Goal: Task Accomplishment & Management: Complete application form

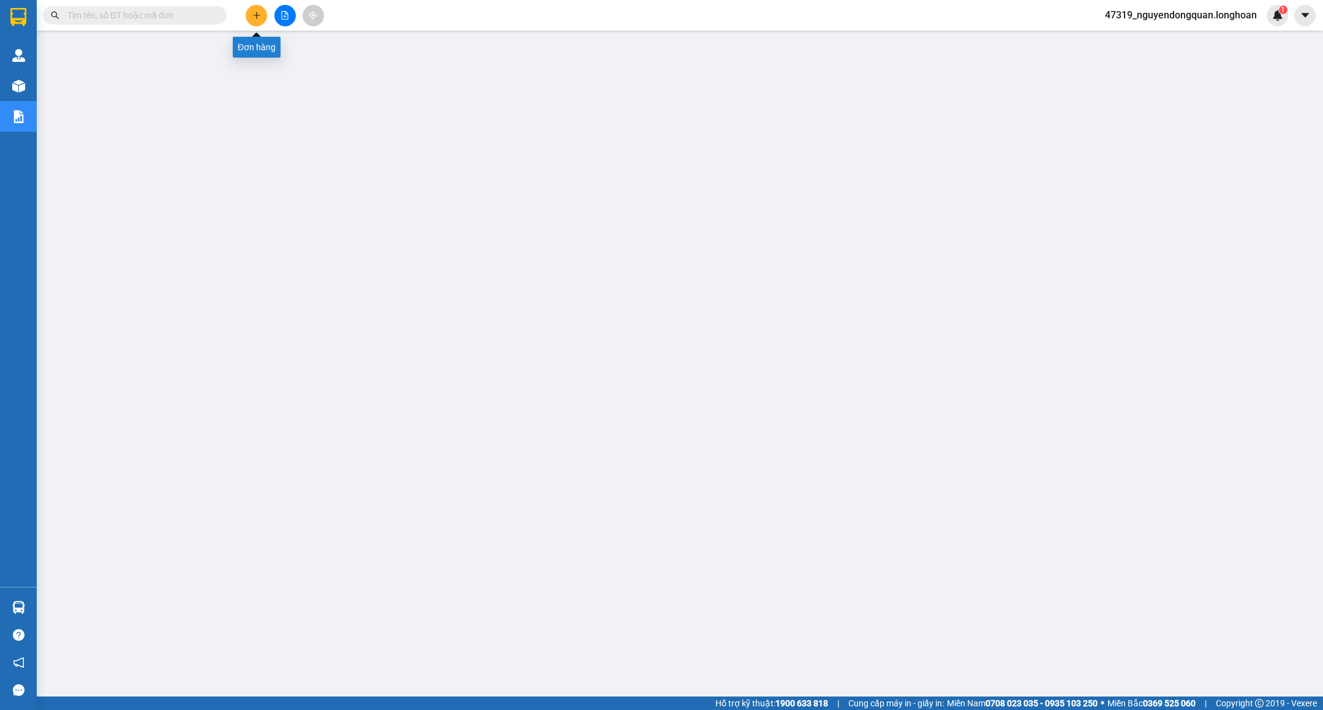
click at [263, 13] on button at bounding box center [256, 15] width 21 height 21
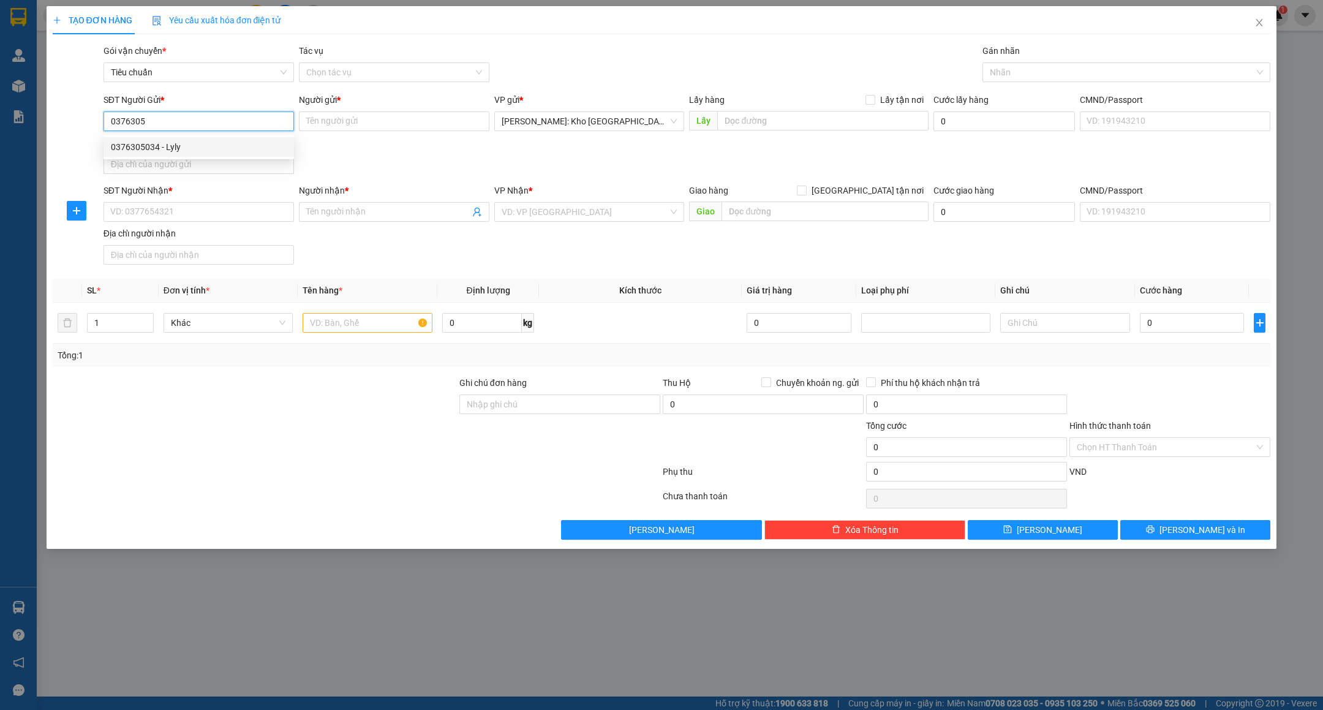
click at [213, 149] on div "0376305034 - Lyly" at bounding box center [199, 146] width 176 height 13
type input "0376305034"
type input "Lyly"
type input "0376305034"
click at [250, 210] on input "SĐT Người Nhận *" at bounding box center [199, 212] width 190 height 20
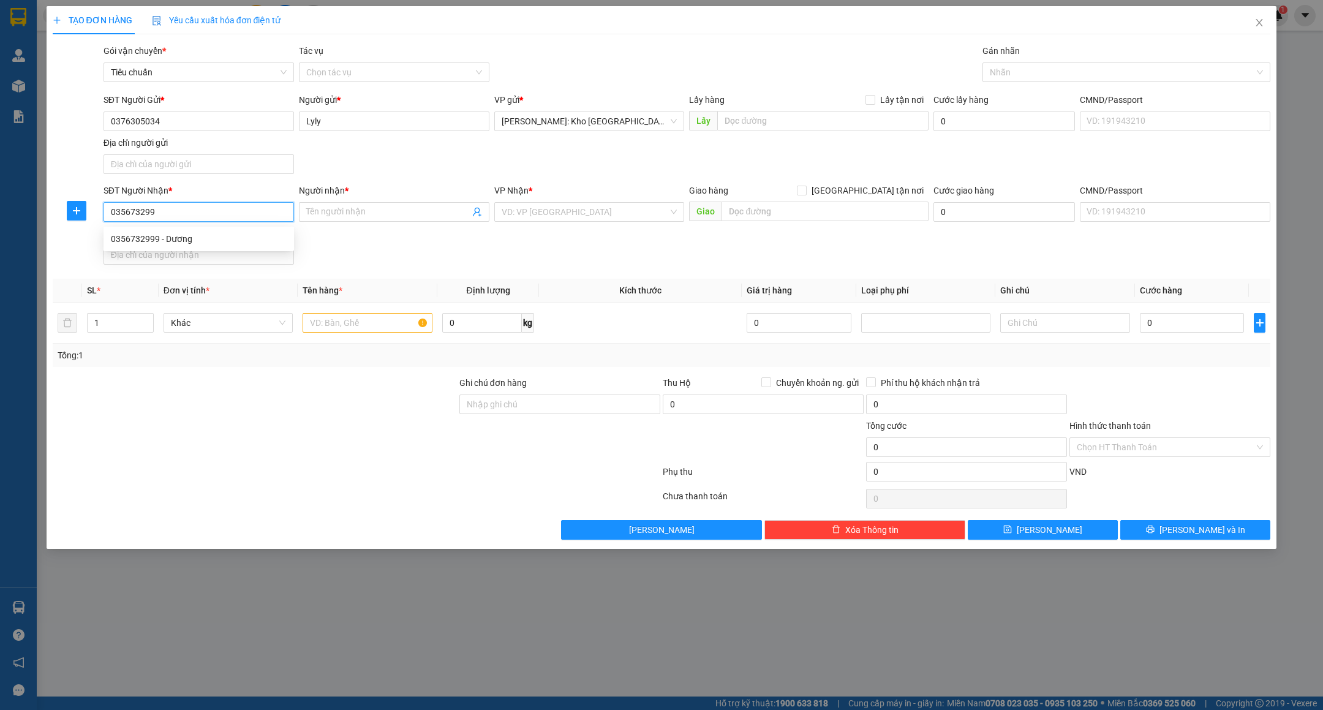
type input "0356732999"
click at [214, 237] on div "0356732999 - Dương" at bounding box center [199, 238] width 176 height 13
type input "Dương"
checkbox input "true"
type input "203 Nguyễn Tri Phương, Vĩnh Trung, Thanh Khê, Đà Nẵng"
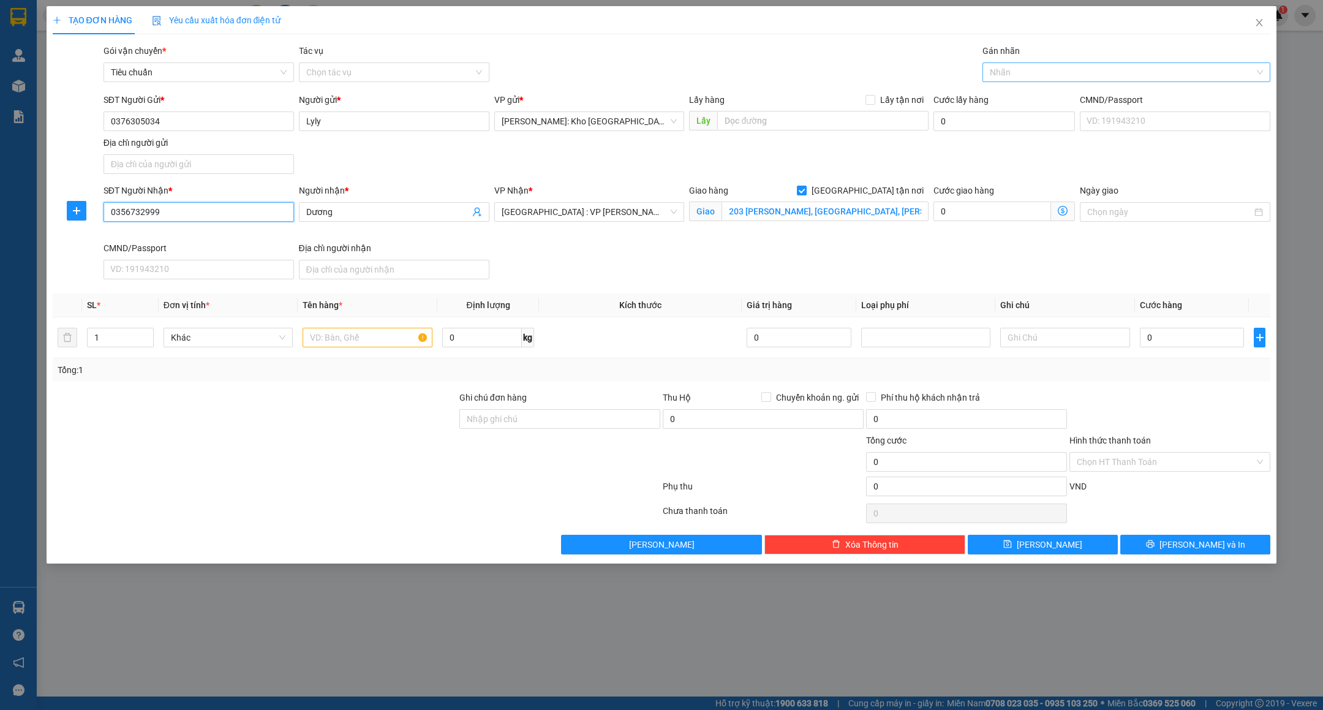
click at [1019, 74] on div at bounding box center [1120, 72] width 269 height 15
type input "0356732999"
type input "giao"
click at [1029, 94] on div "[GEOGRAPHIC_DATA] tận nơi" at bounding box center [1126, 97] width 273 height 13
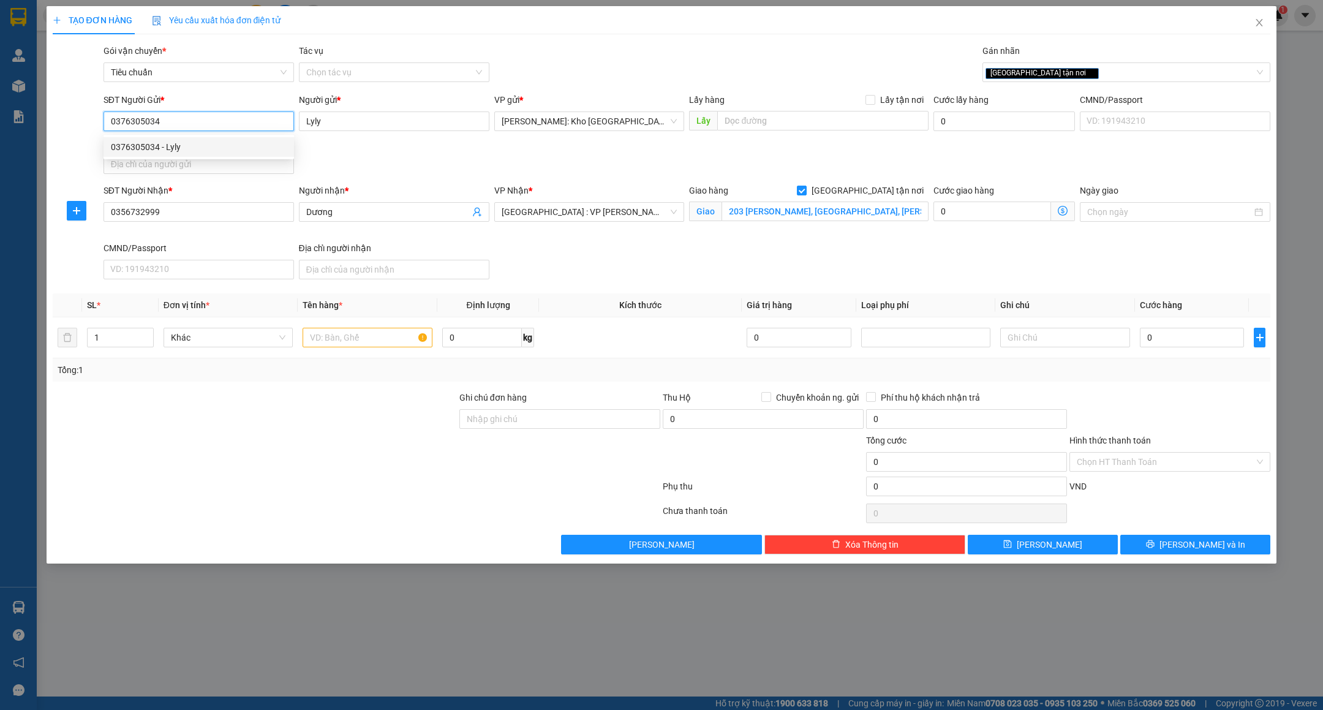
drag, startPoint x: 110, startPoint y: 122, endPoint x: 167, endPoint y: 123, distance: 57.0
click at [167, 123] on input "0376305034" at bounding box center [199, 121] width 190 height 20
click at [356, 342] on input "text" at bounding box center [368, 338] width 130 height 20
type input "1 THÙNG GIẤY"
click at [514, 423] on input "Ghi chú đơn hàng" at bounding box center [559, 419] width 201 height 20
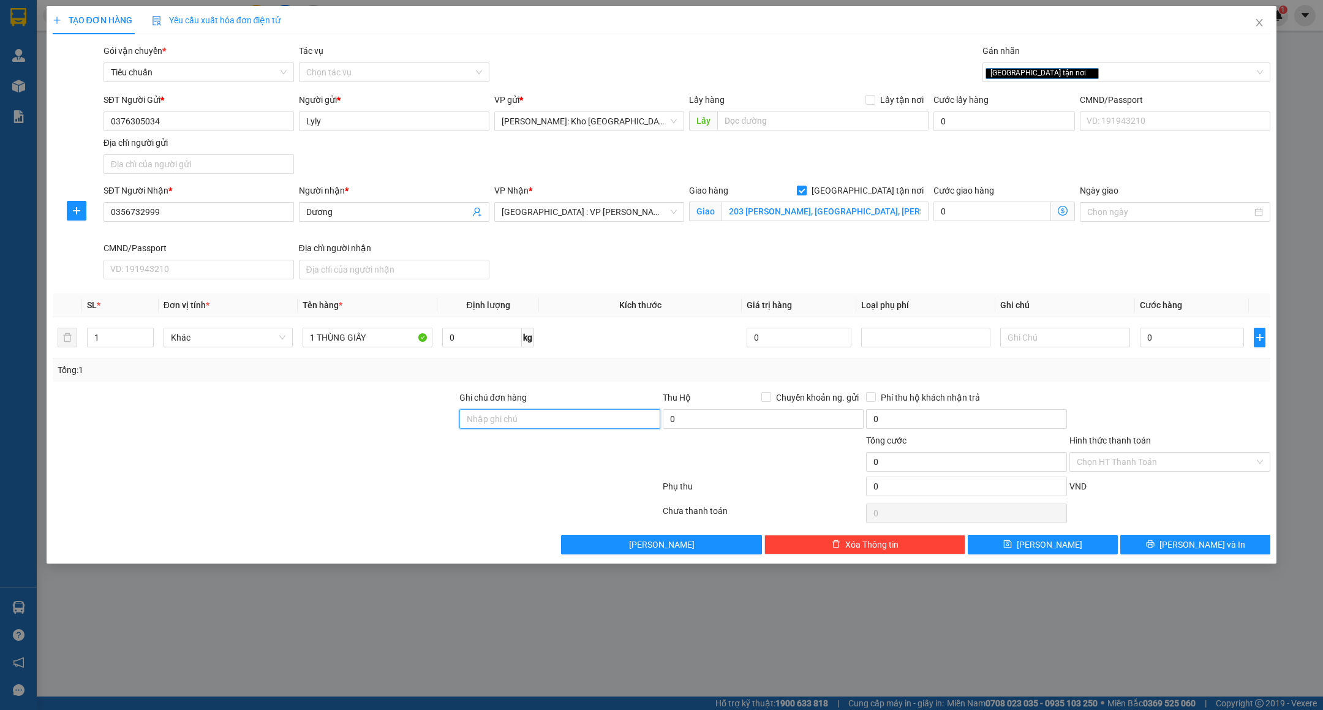
type input "nhận theo kiện-giao nguyên kiên-hư hỏng không chịu trách nhiệm"
click at [1144, 335] on input "0" at bounding box center [1192, 338] width 104 height 20
type input "1"
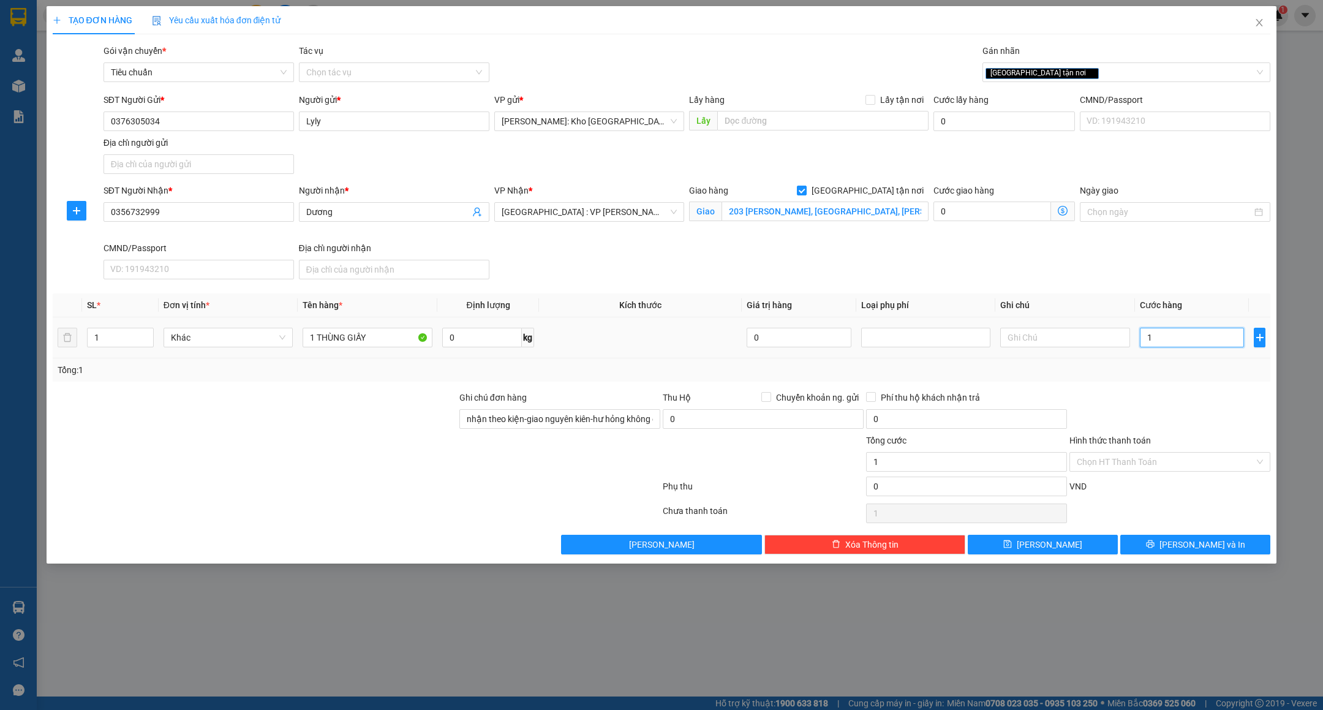
type input "14"
type input "140"
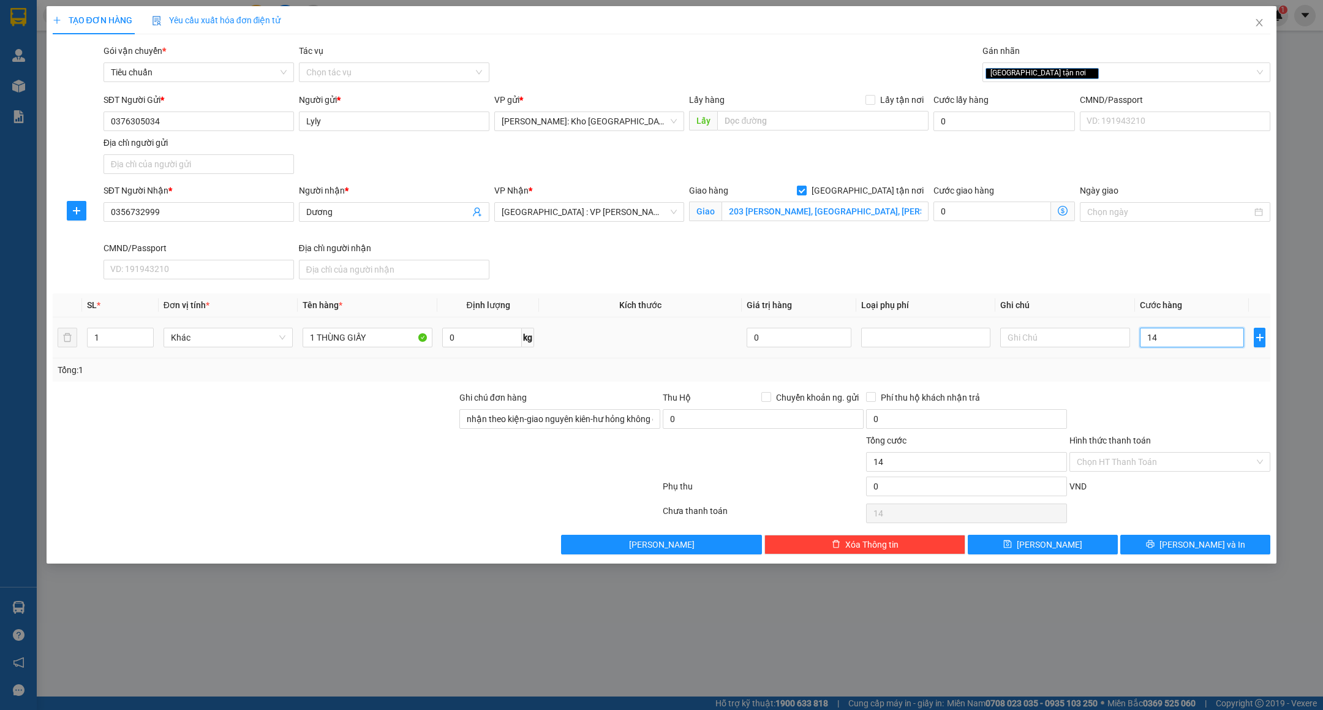
type input "140"
type input "1.400"
type input "14.000"
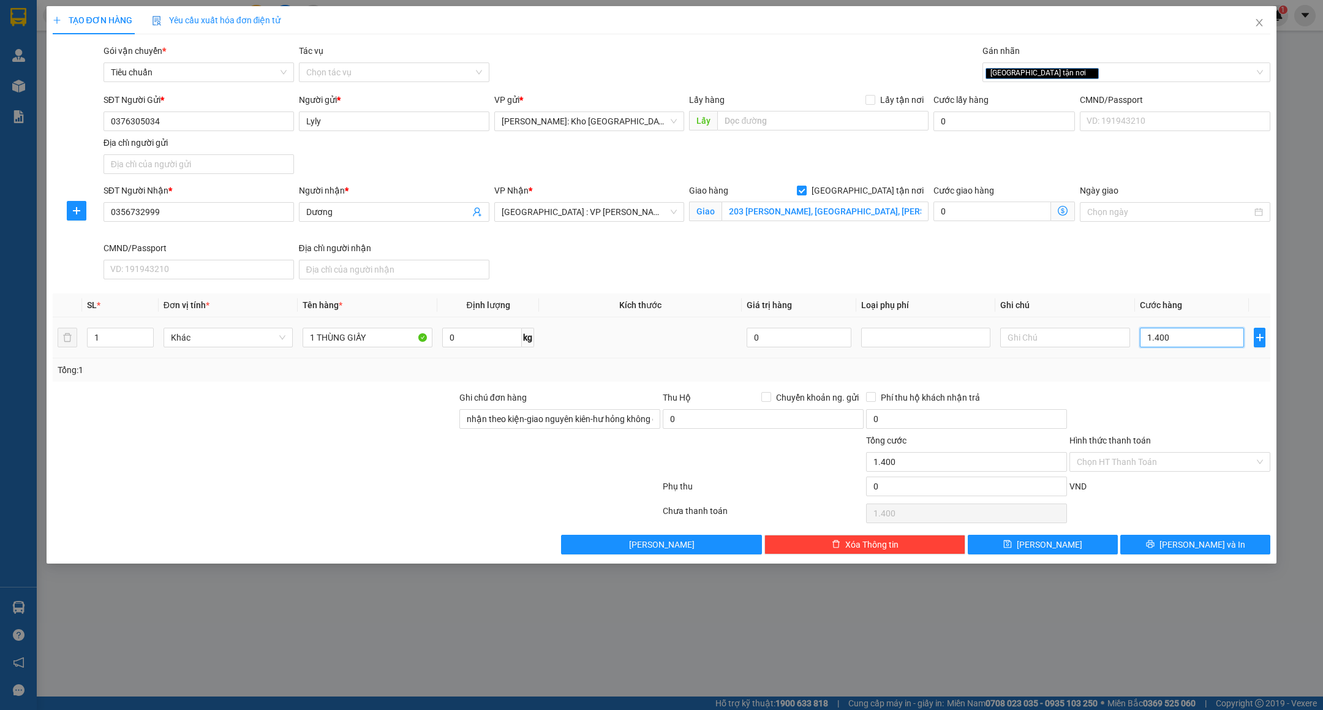
type input "14.000"
type input "140.000"
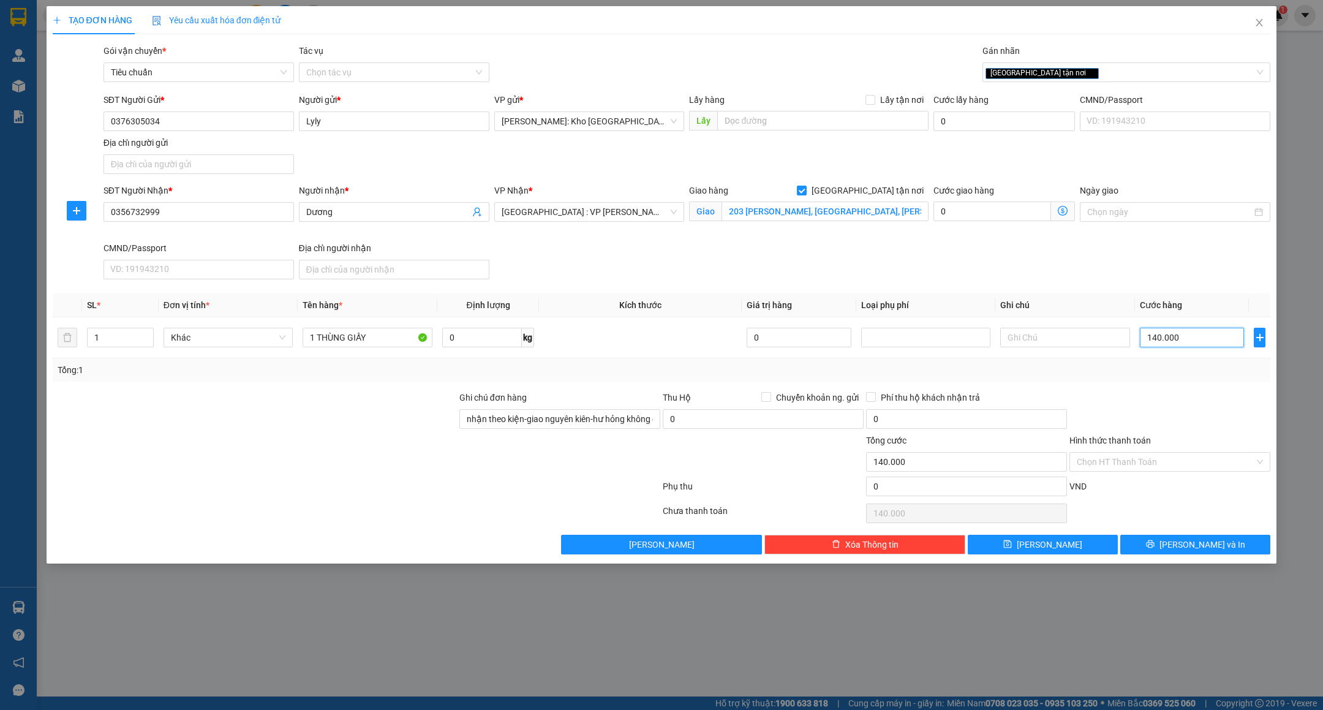
type input "140.000"
click at [1161, 550] on button "Lưu và In" at bounding box center [1195, 545] width 150 height 20
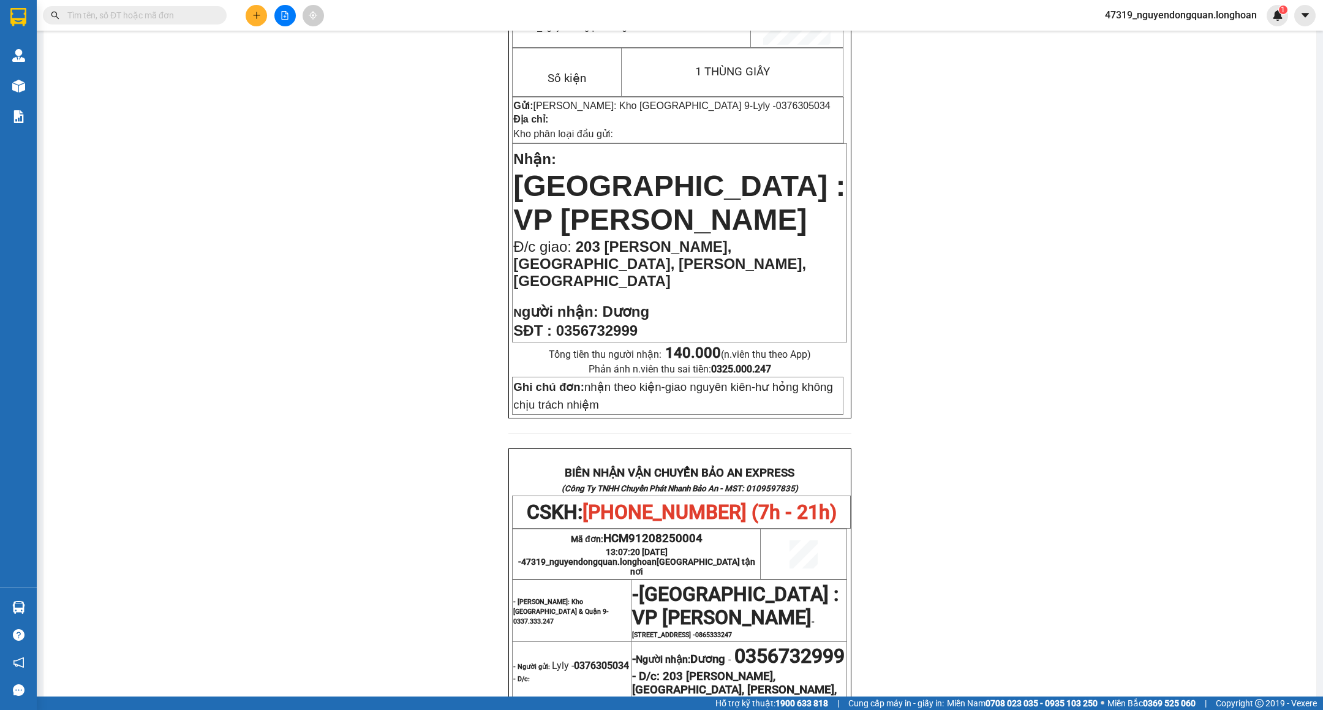
scroll to position [105, 0]
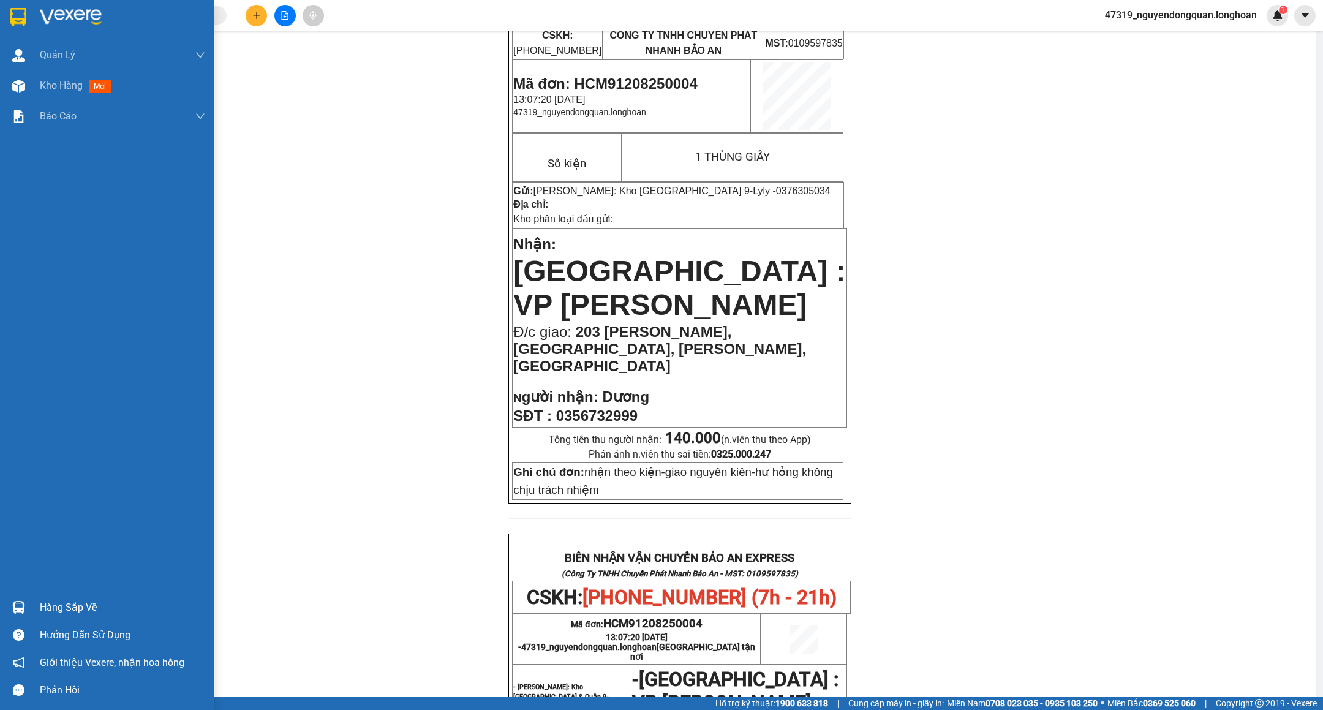
click at [17, 26] on div at bounding box center [18, 16] width 21 height 21
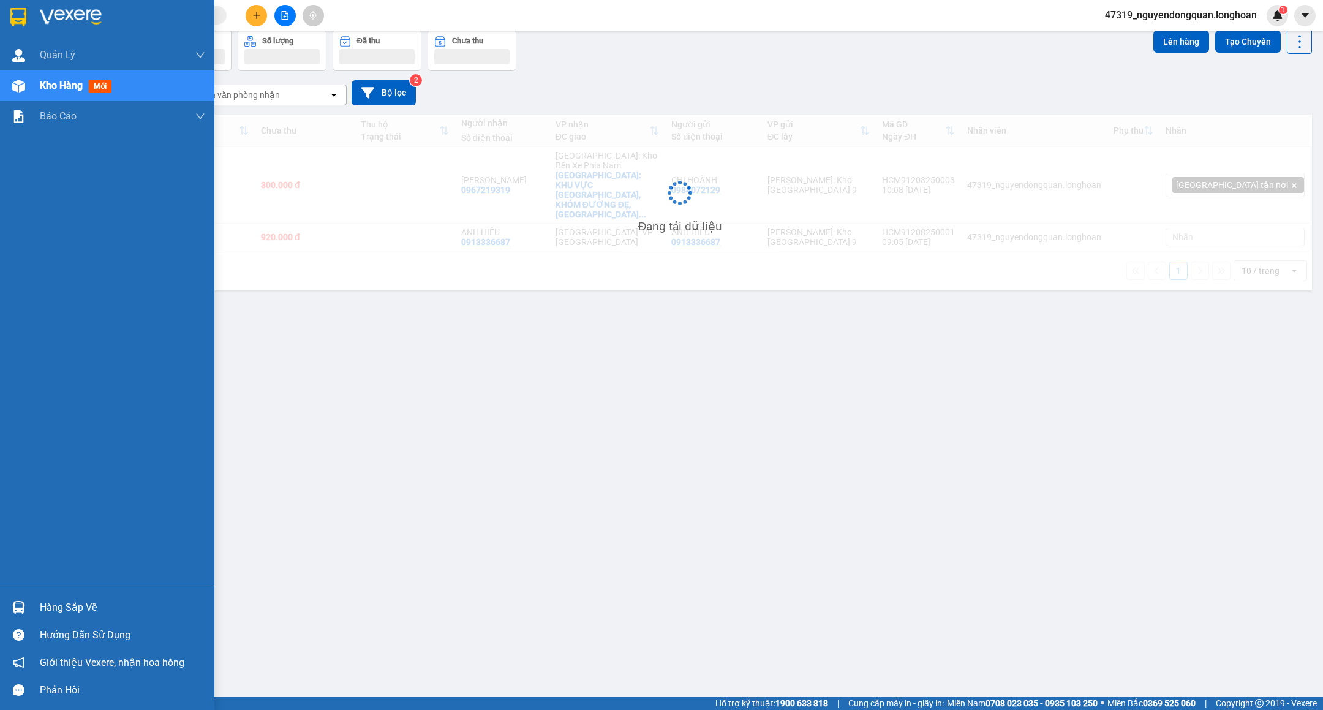
scroll to position [57, 0]
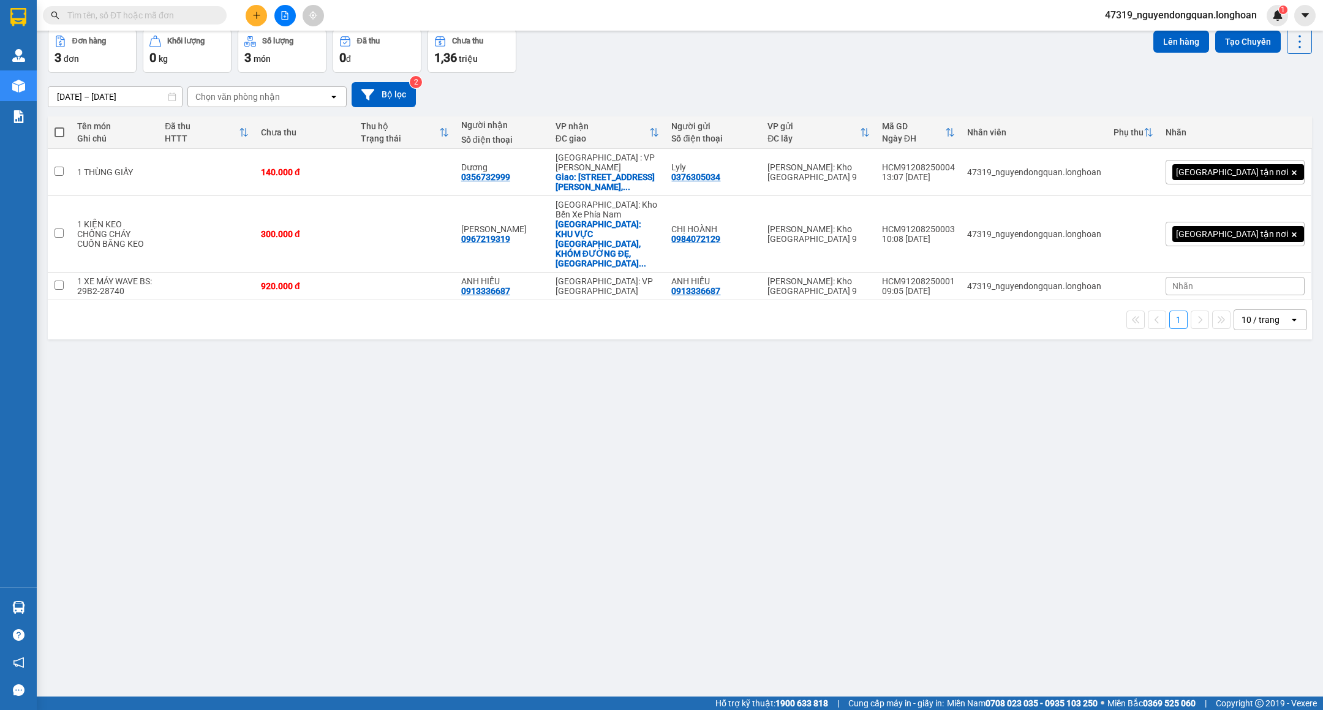
click at [209, 13] on input "text" at bounding box center [139, 15] width 145 height 13
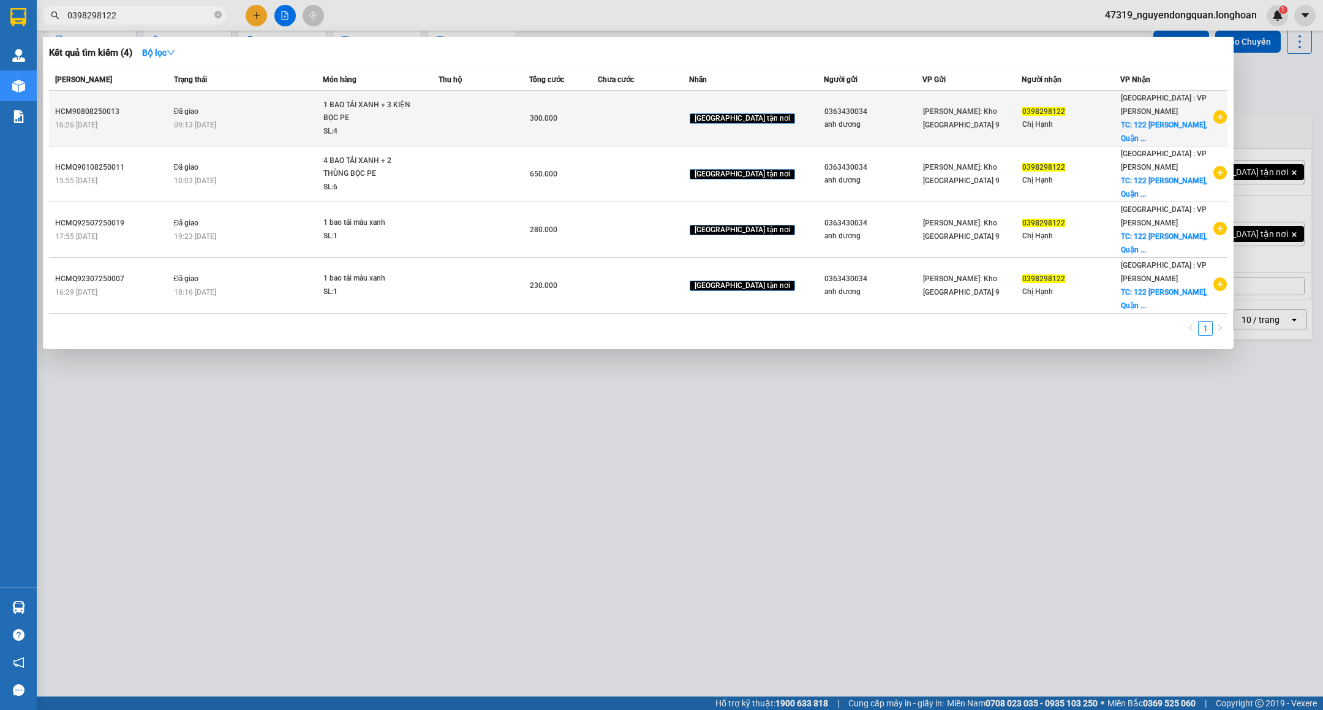
type input "0398298122"
click at [1218, 110] on icon "plus-circle" at bounding box center [1219, 116] width 13 height 13
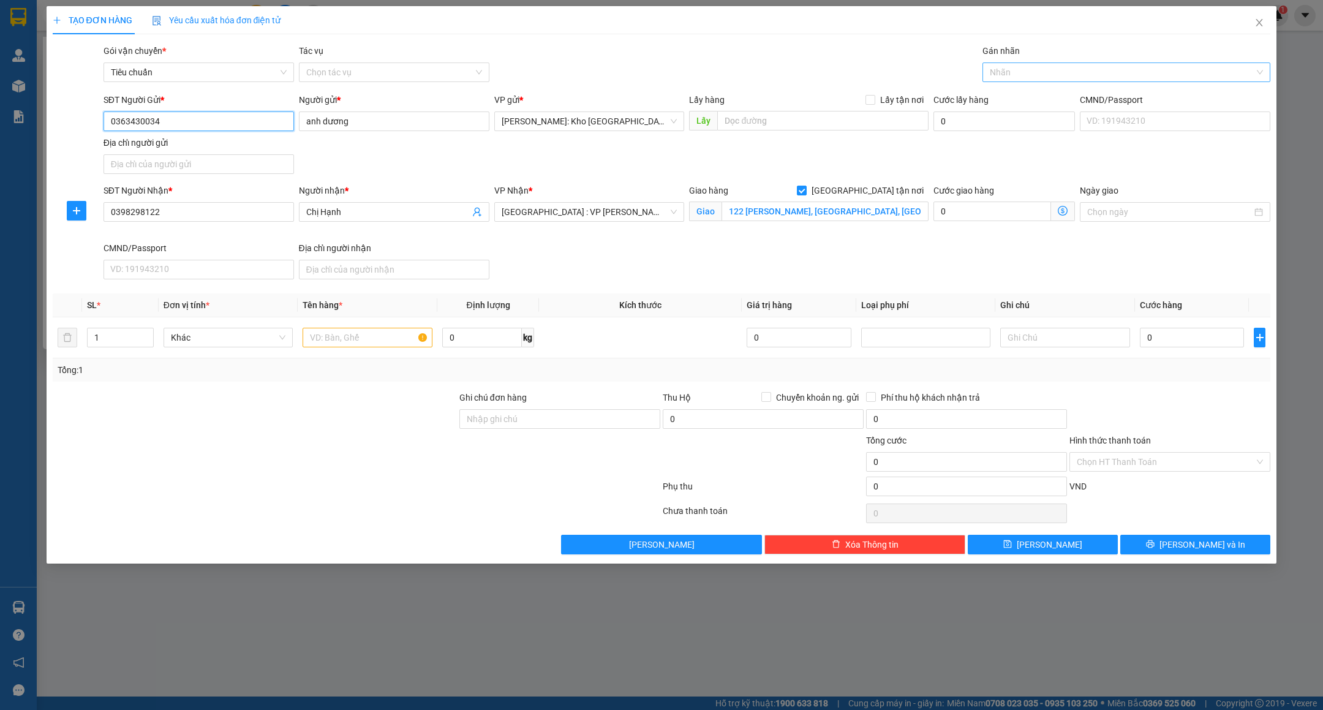
click at [1022, 72] on div at bounding box center [1120, 72] width 269 height 15
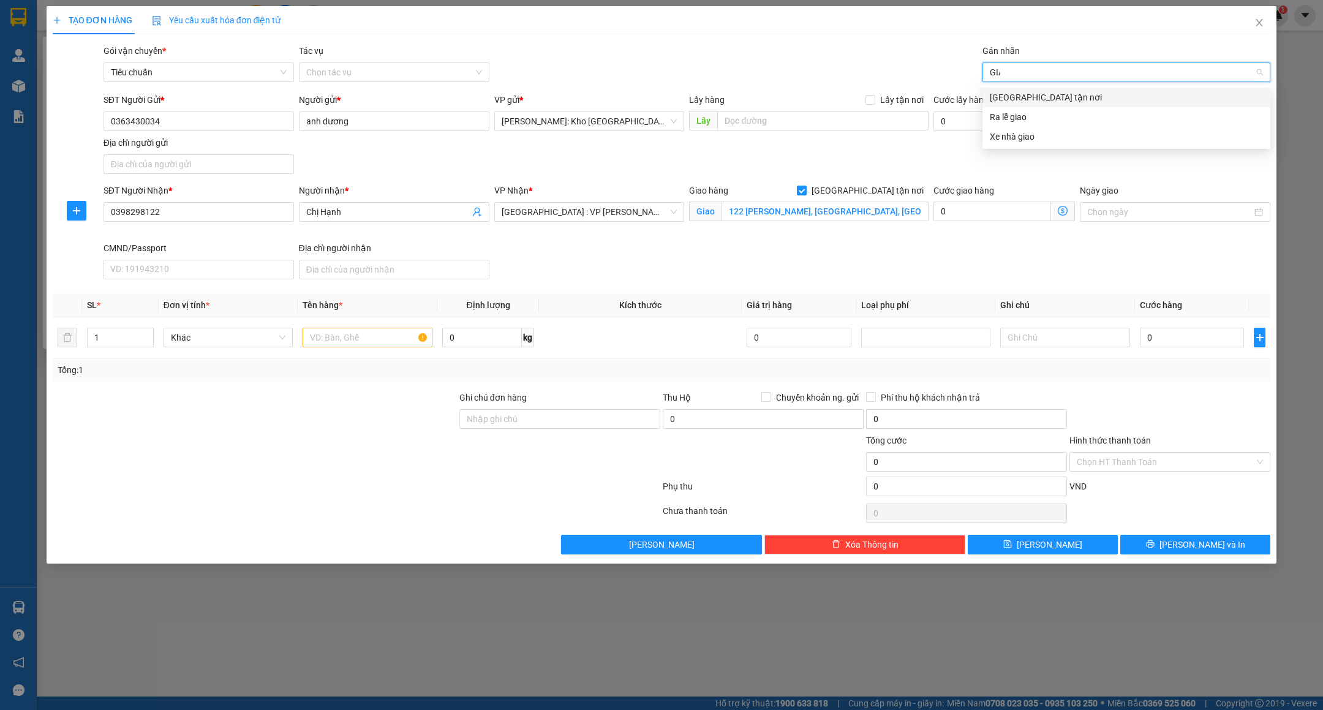
type input "GIAO"
click at [1040, 101] on div "[GEOGRAPHIC_DATA] tận nơi" at bounding box center [1126, 97] width 273 height 13
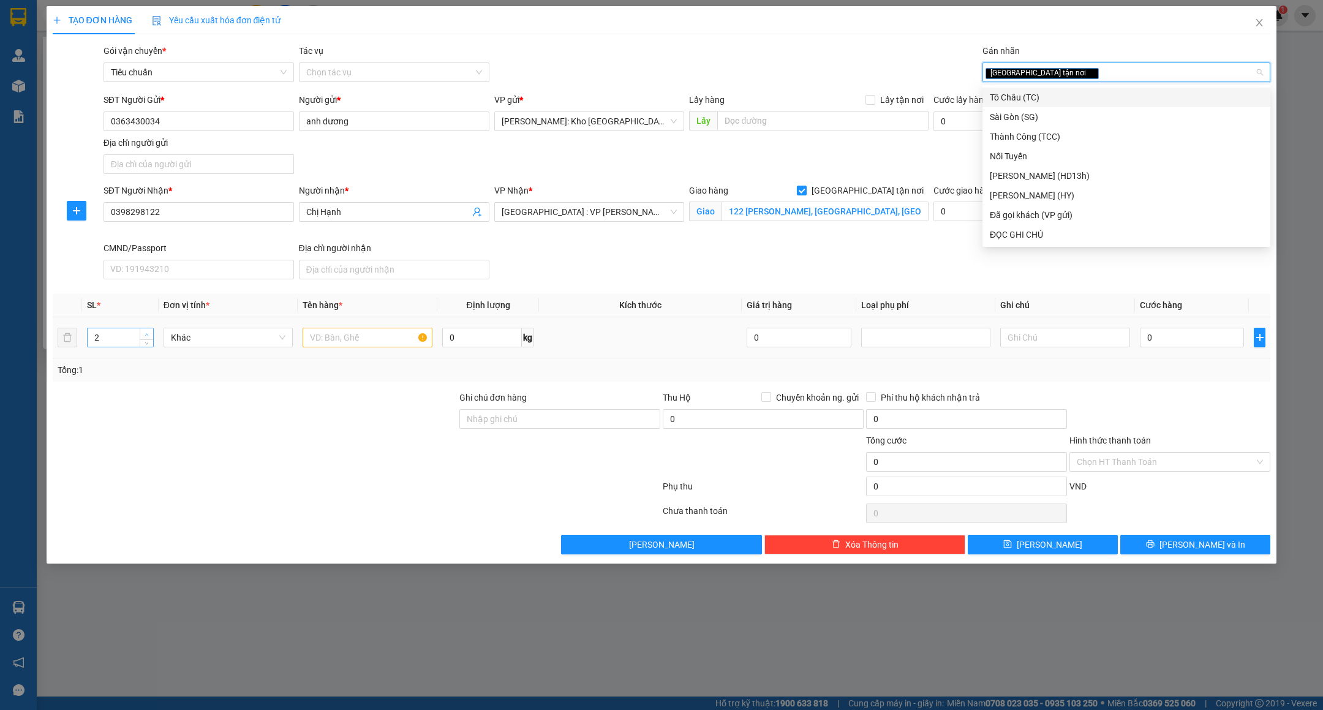
click at [141, 335] on span "Increase Value" at bounding box center [146, 333] width 13 height 11
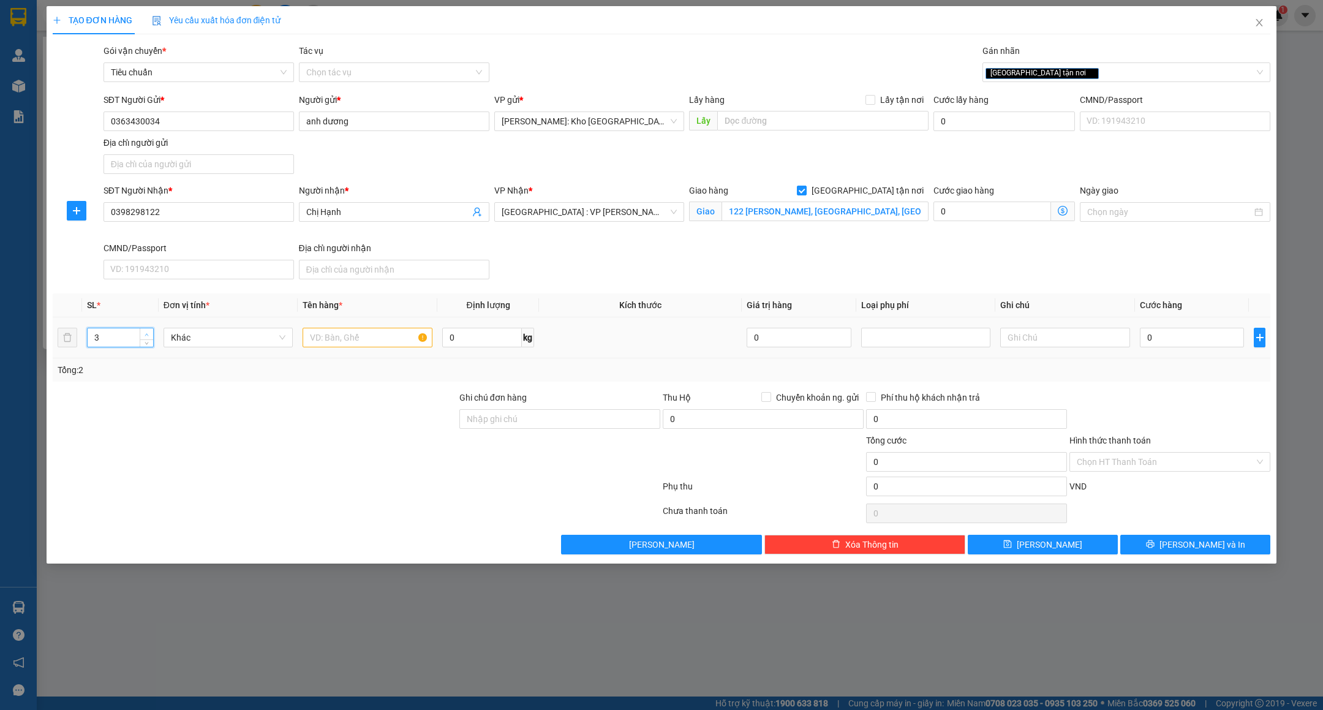
click at [141, 335] on span "Increase Value" at bounding box center [146, 333] width 13 height 11
type input "6"
click at [141, 335] on span "Increase Value" at bounding box center [146, 333] width 13 height 11
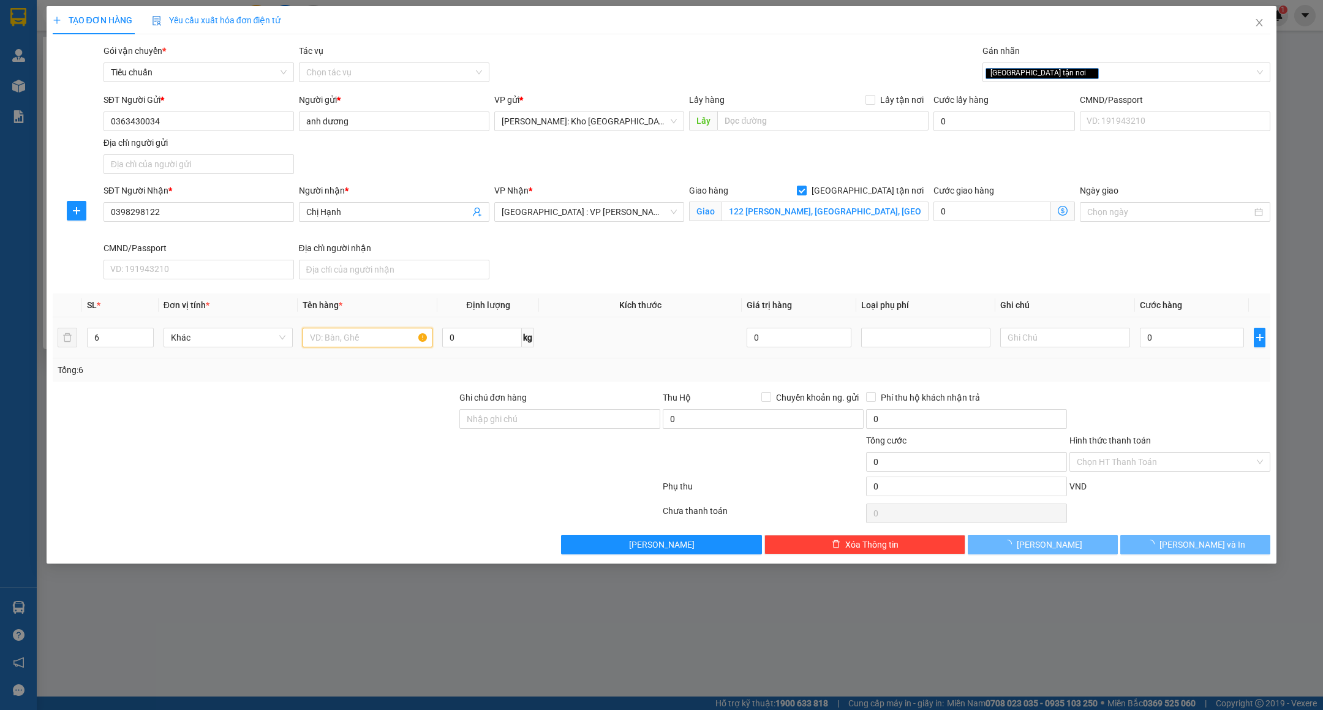
click at [351, 344] on input "text" at bounding box center [368, 338] width 130 height 20
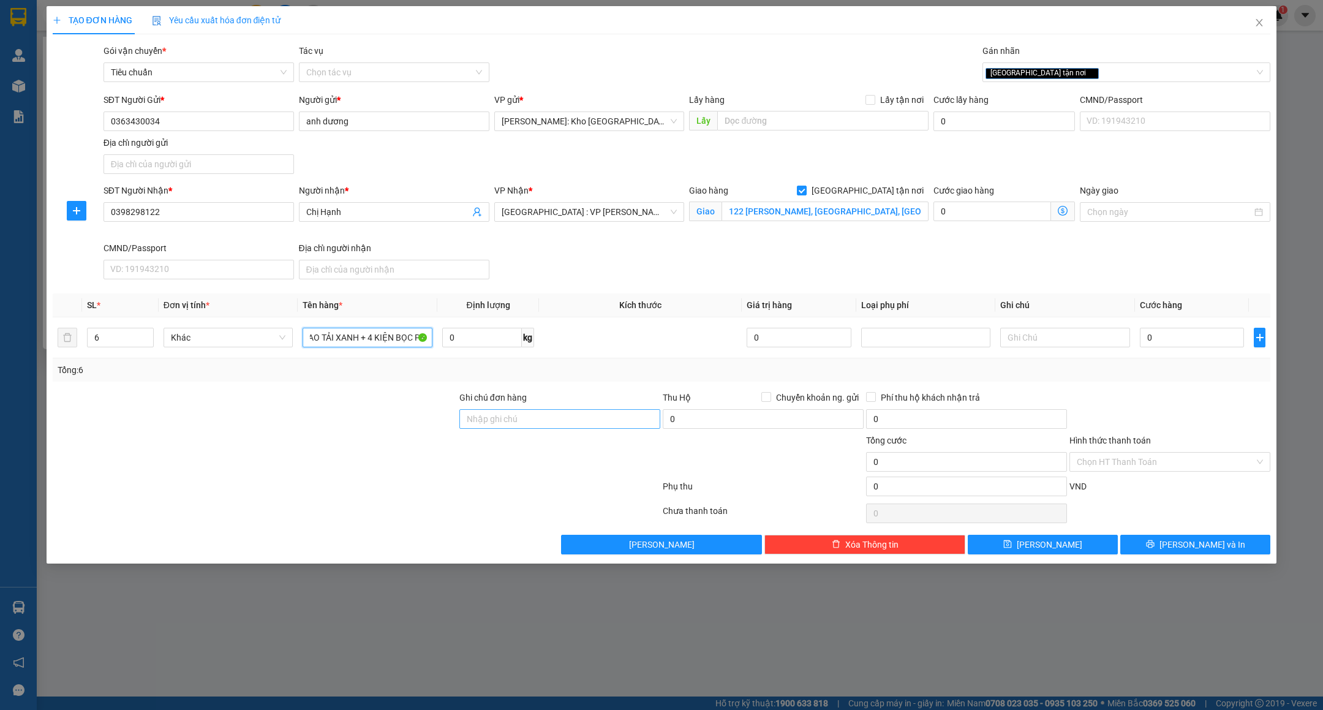
type input "2 BAO TẢI XANH + 4 KIỆN BỌC PE"
click at [560, 423] on input "Ghi chú đơn hàng" at bounding box center [559, 419] width 201 height 20
type input "nhận theo kiện-giao nguyên kiên-hư hỏng không chịu trách nhiệm"
click at [1206, 341] on input "0" at bounding box center [1192, 338] width 104 height 20
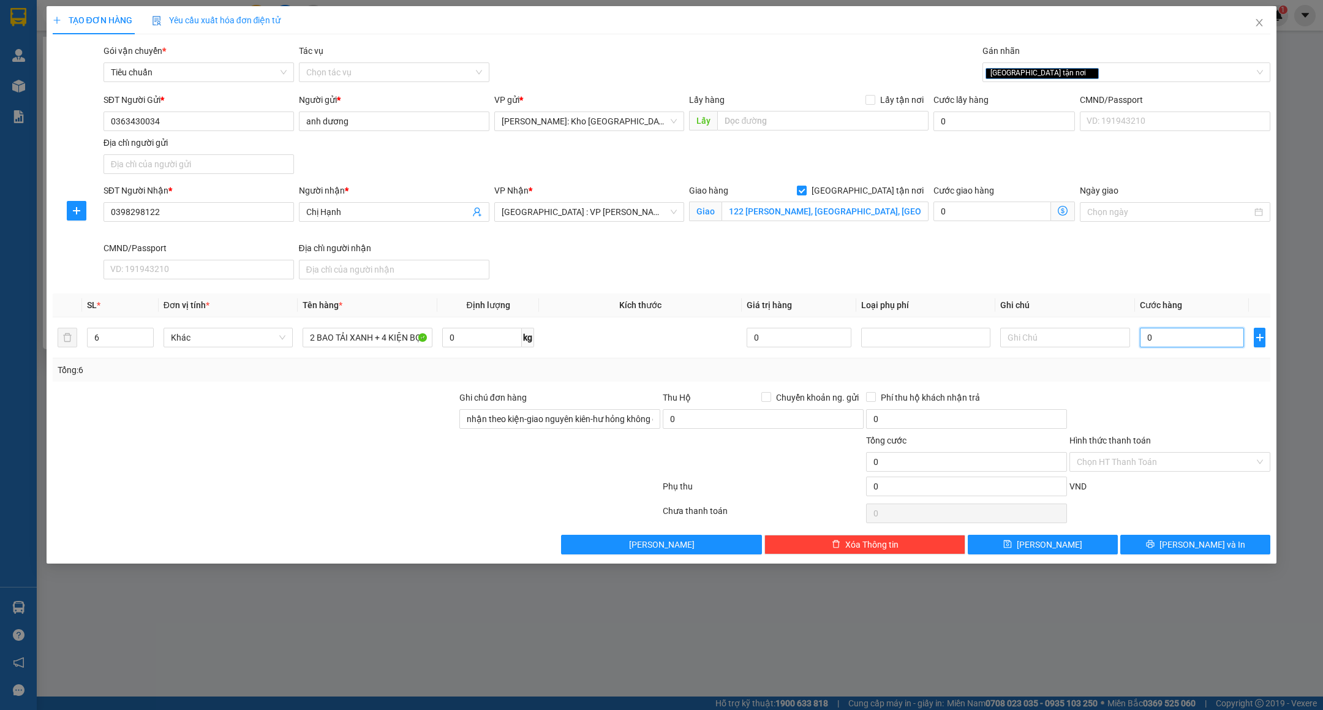
type input "5"
type input "50"
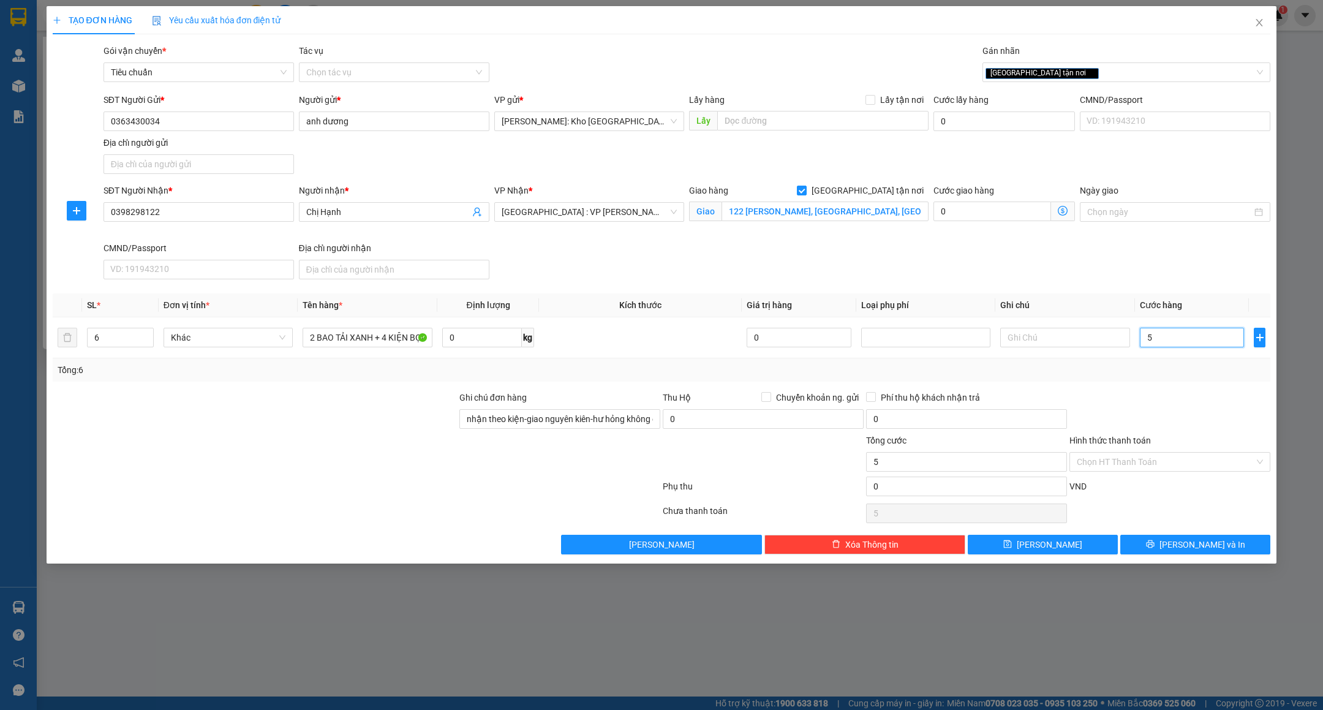
type input "50"
type input "500"
type input "5.000"
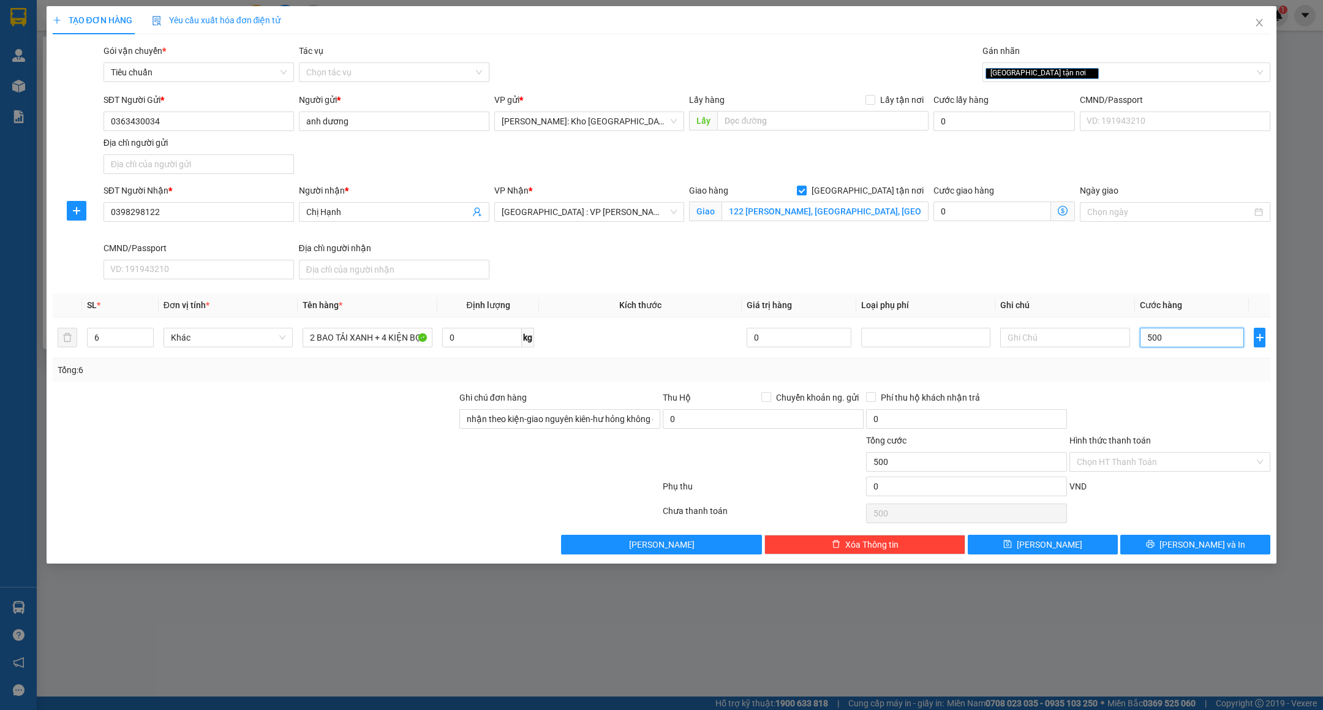
type input "5.000"
type input "50.000"
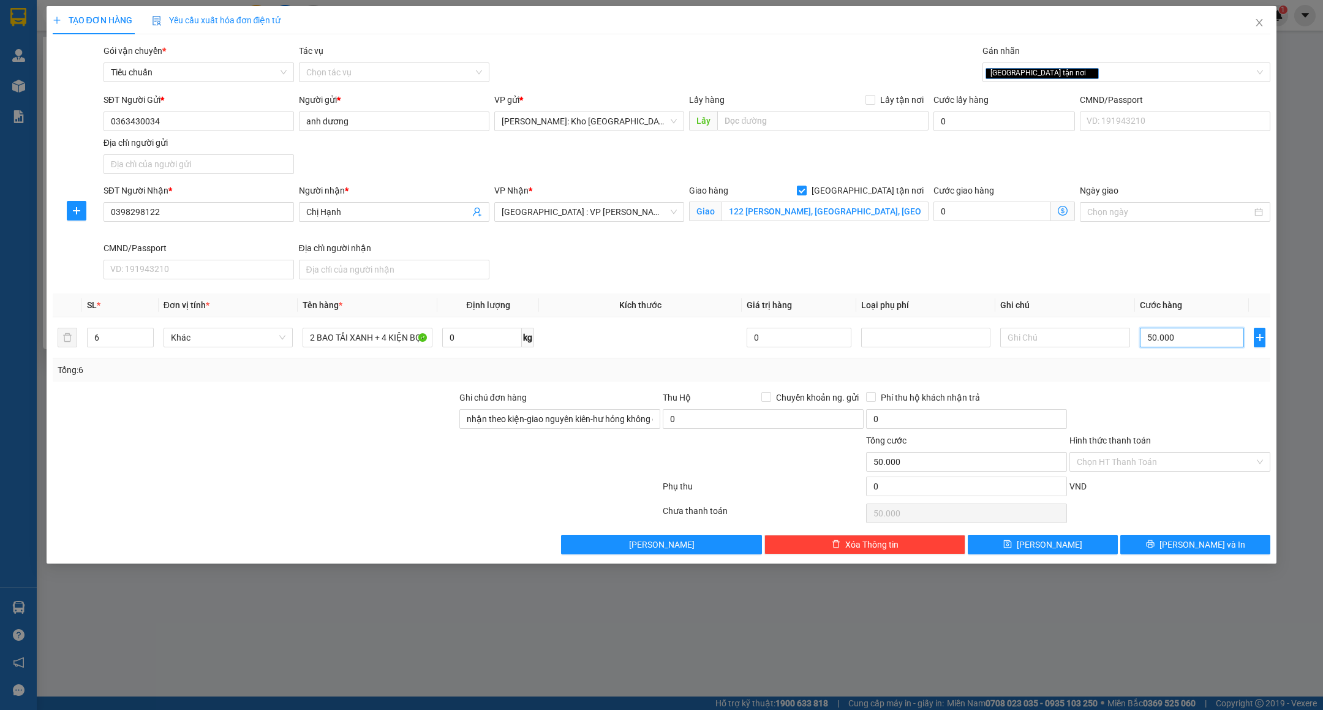
type input "500.000"
click at [1153, 545] on button "Lưu và In" at bounding box center [1195, 545] width 150 height 20
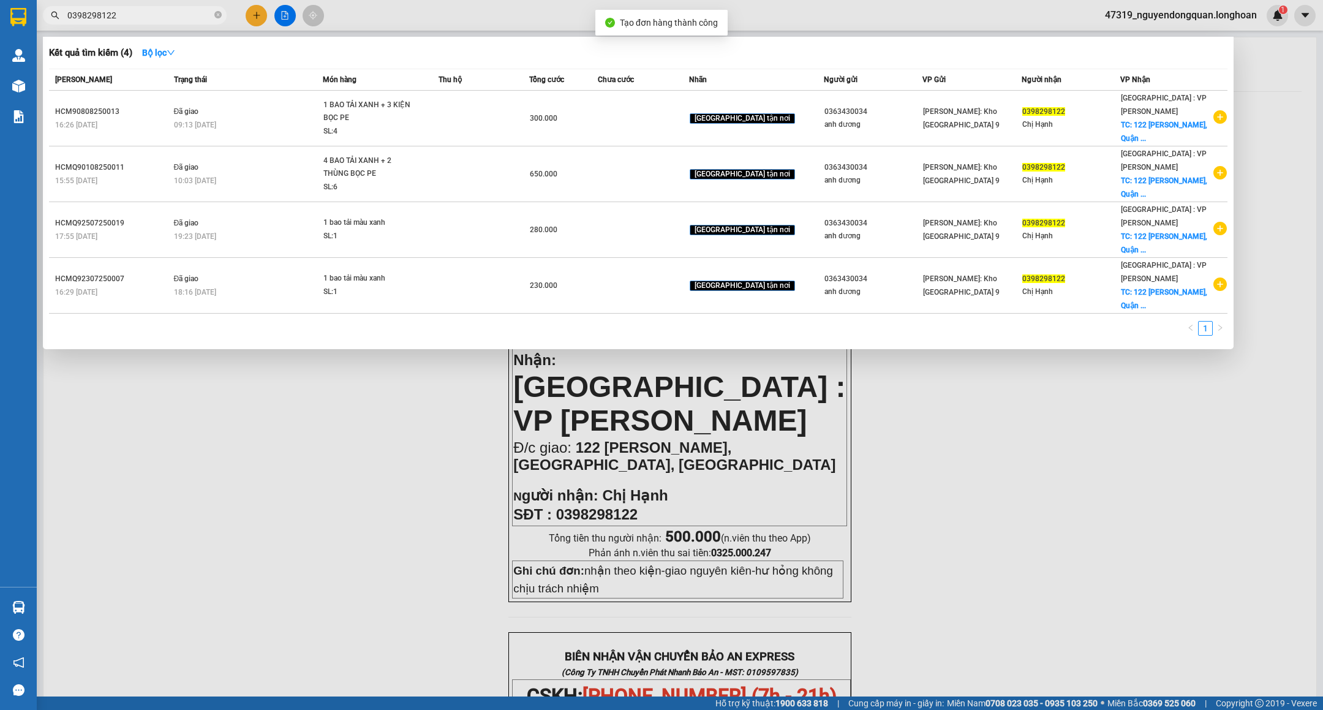
click at [822, 401] on div at bounding box center [661, 355] width 1323 height 710
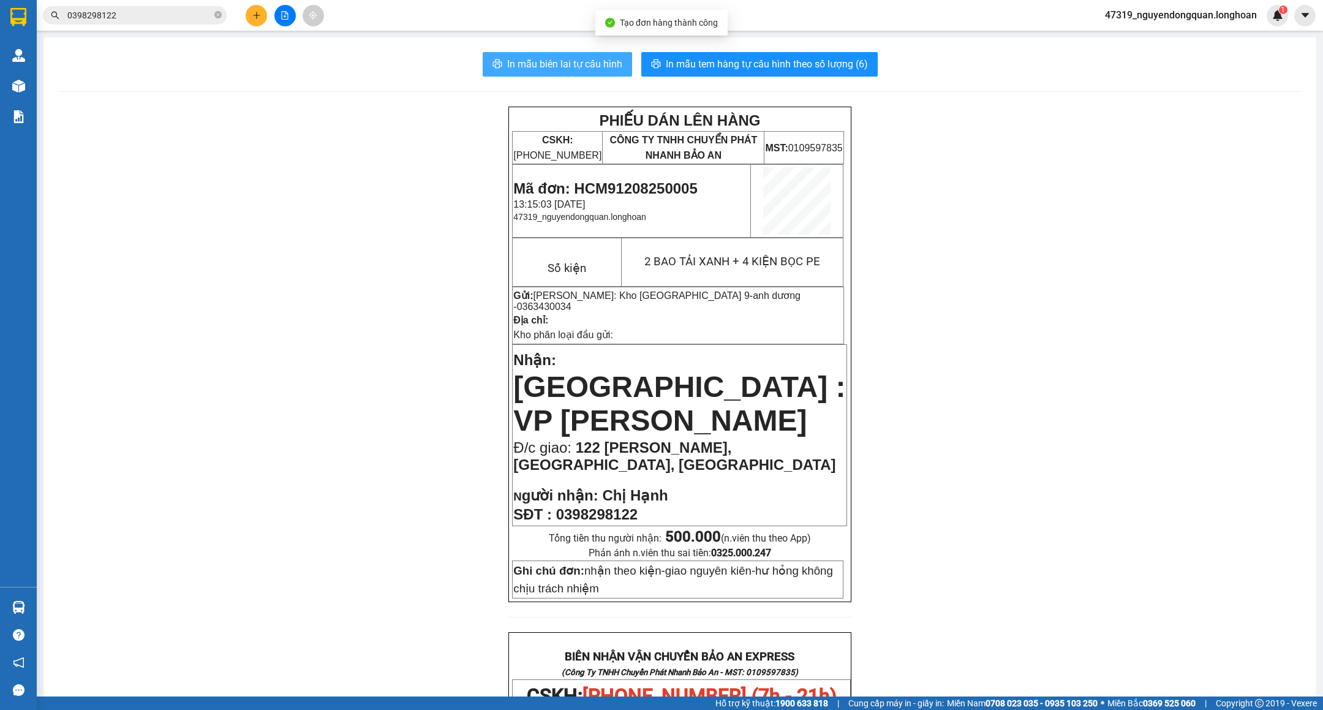
click at [601, 59] on span "In mẫu biên lai tự cấu hình" at bounding box center [564, 63] width 115 height 15
click at [311, 228] on div "PHIẾU DÁN LÊN HÀNG CSKH: 1900.06.88.33 CÔNG TY TNHH CHUYỂN PHÁT NHANH BẢO AN MS…" at bounding box center [679, 694] width 1243 height 1175
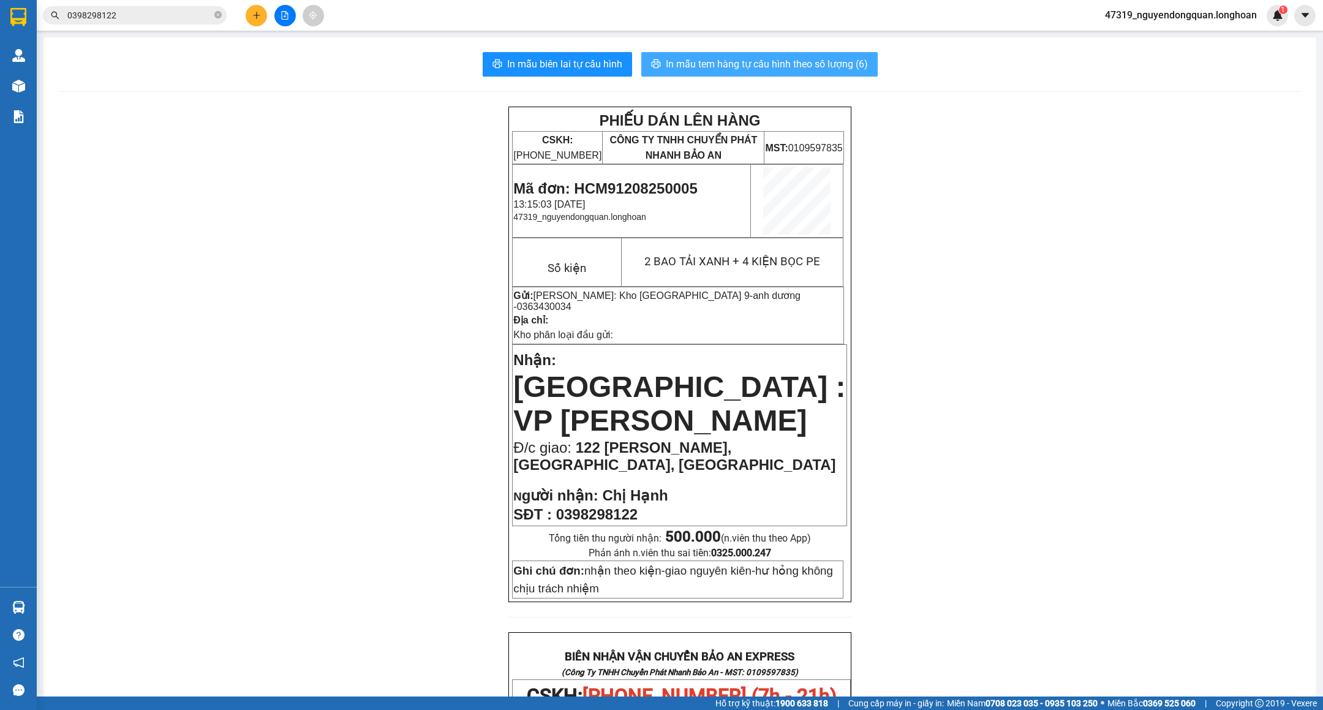
click at [761, 58] on span "In mẫu tem hàng tự cấu hình theo số lượng (6)" at bounding box center [767, 63] width 202 height 15
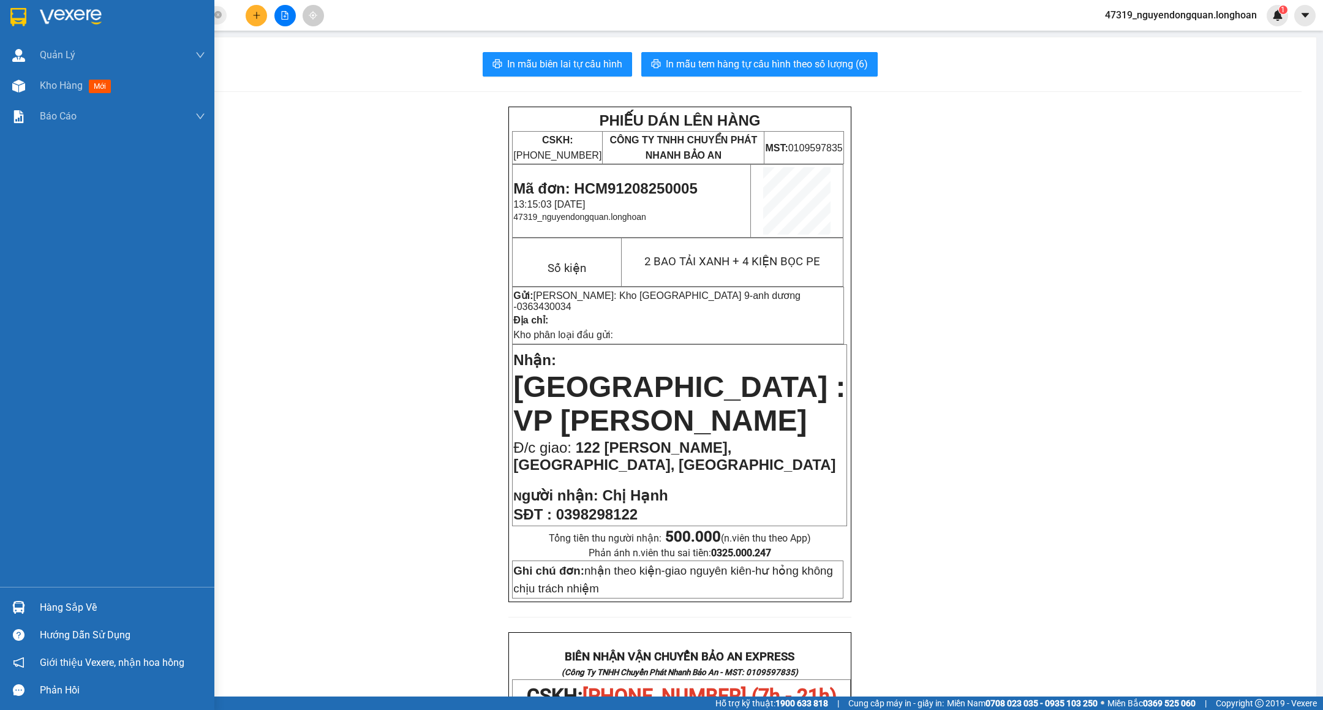
click at [17, 22] on img at bounding box center [18, 17] width 16 height 18
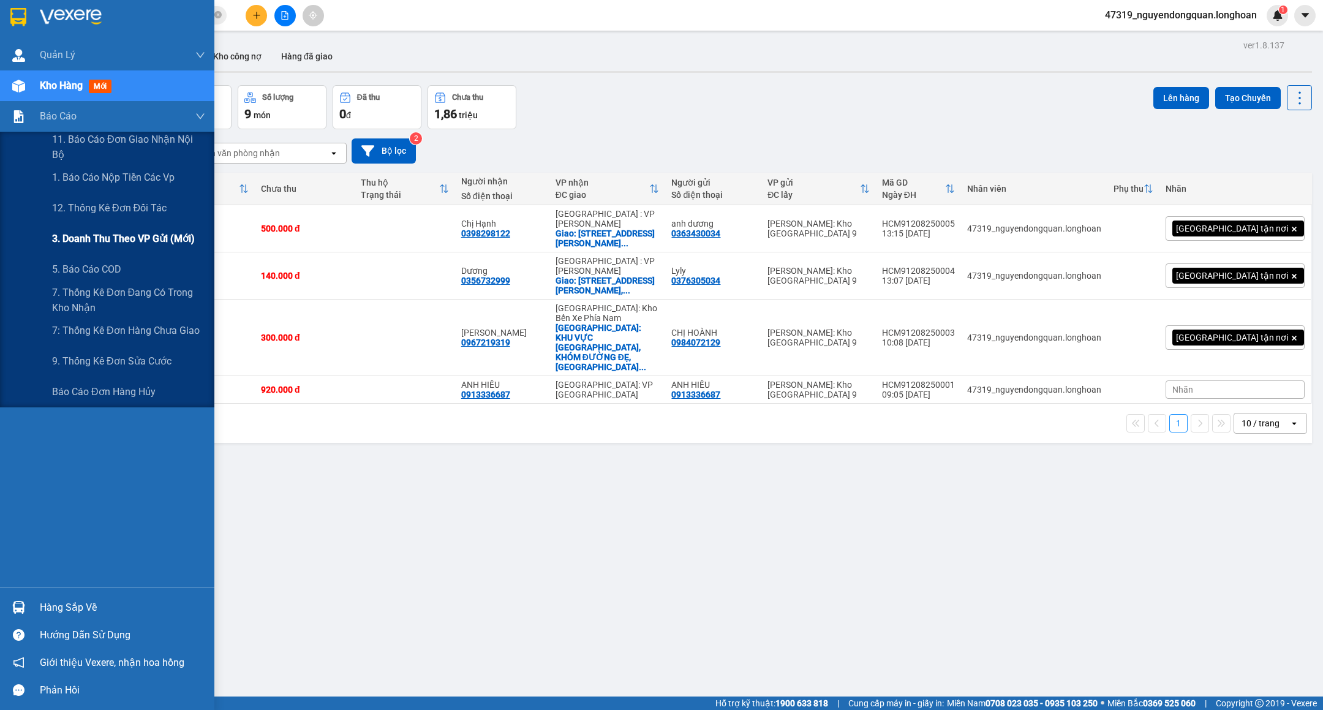
click at [141, 232] on span "3. Doanh Thu theo VP Gửi (mới)" at bounding box center [123, 238] width 143 height 15
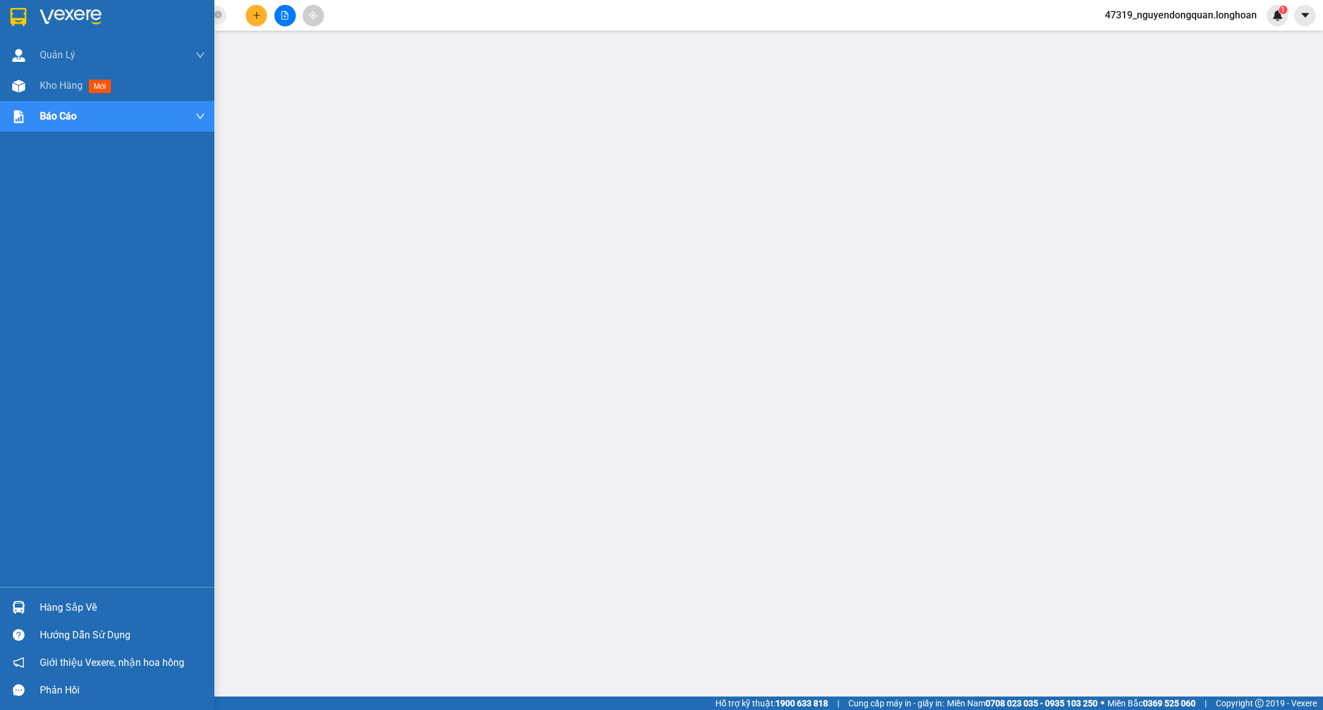
click at [4, 12] on div at bounding box center [107, 20] width 214 height 40
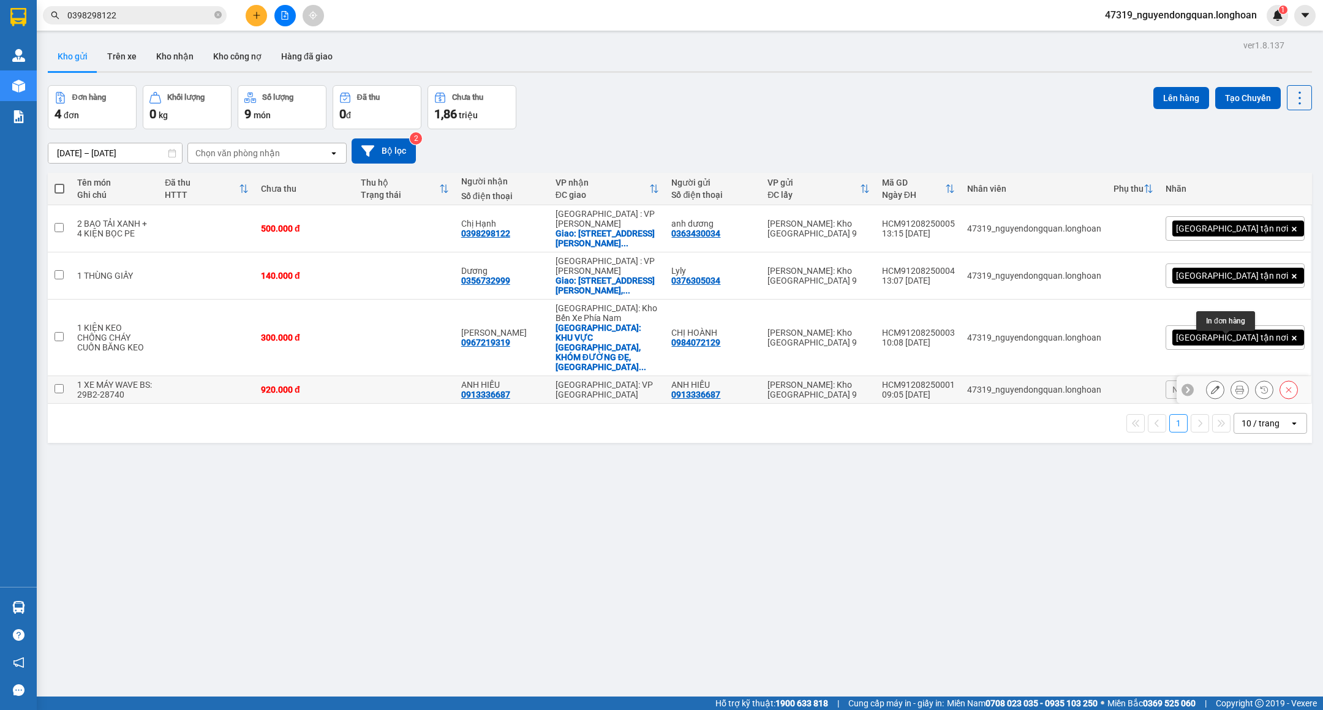
click at [1235, 385] on icon at bounding box center [1239, 389] width 9 height 9
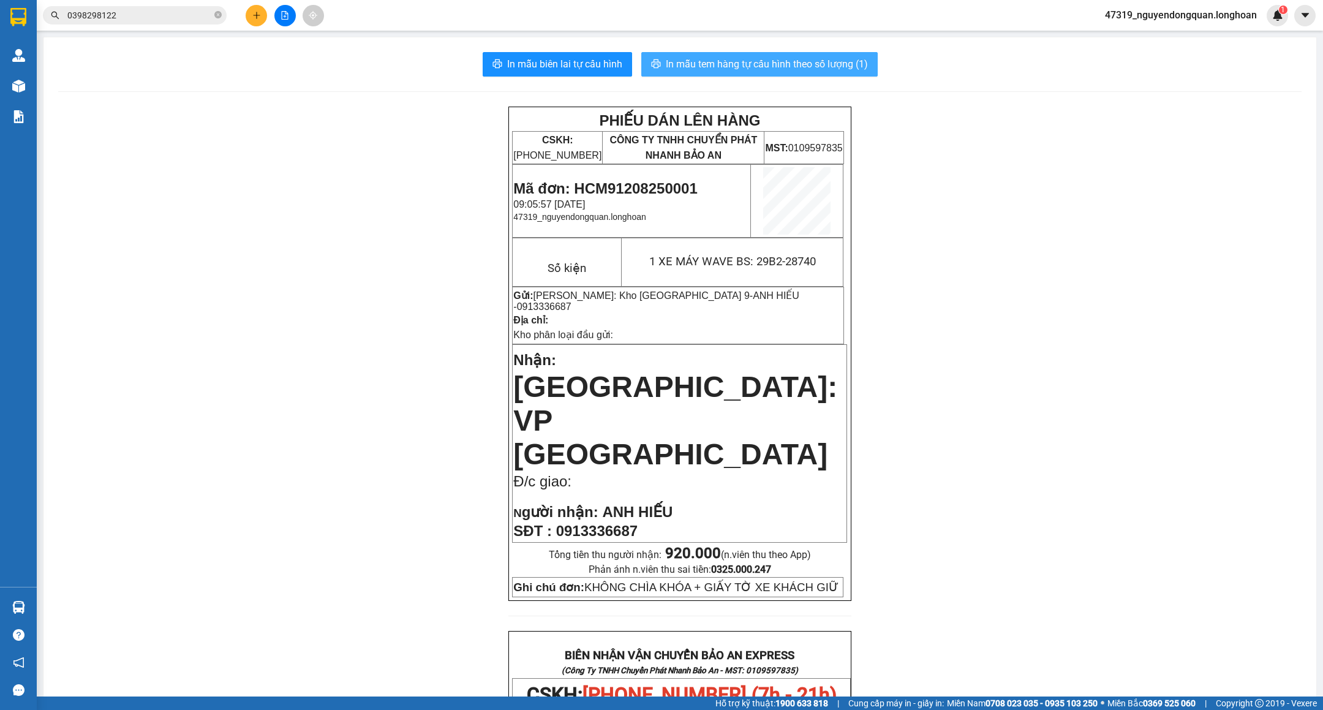
click at [796, 70] on span "In mẫu tem hàng tự cấu hình theo số lượng (1)" at bounding box center [767, 63] width 202 height 15
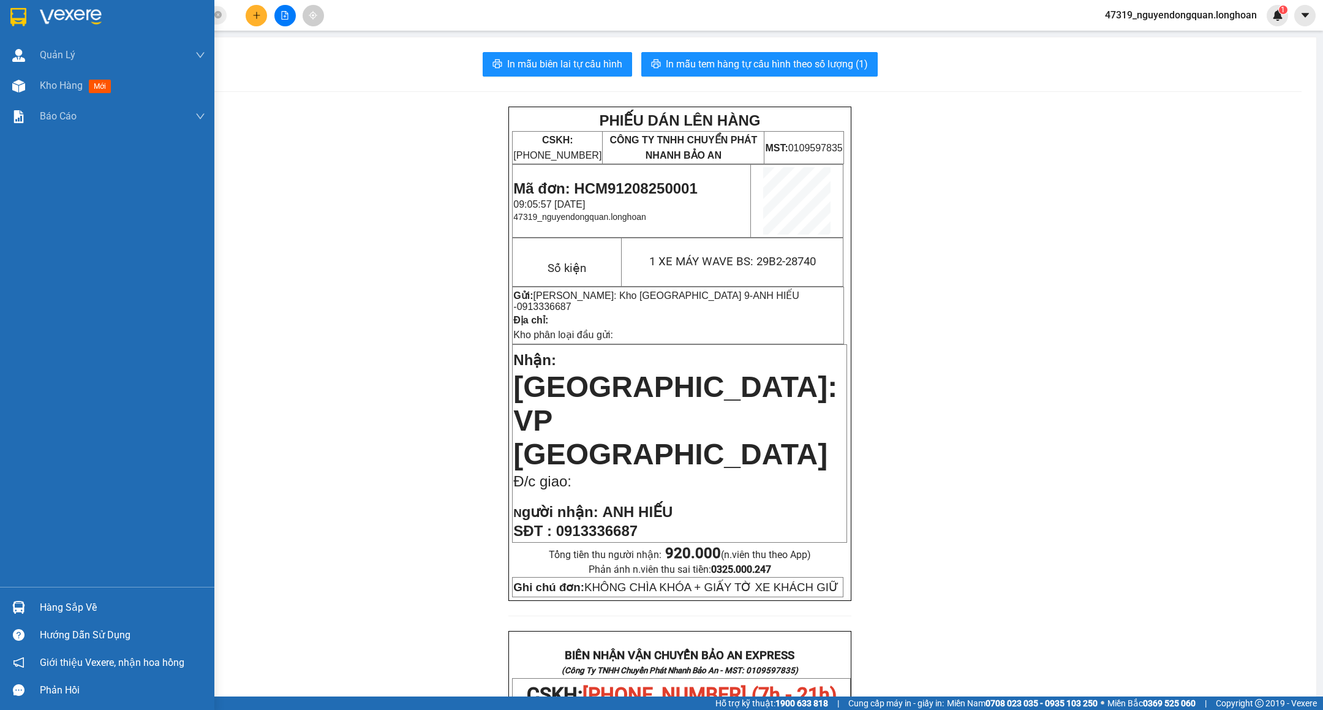
click at [12, 10] on img at bounding box center [18, 17] width 16 height 18
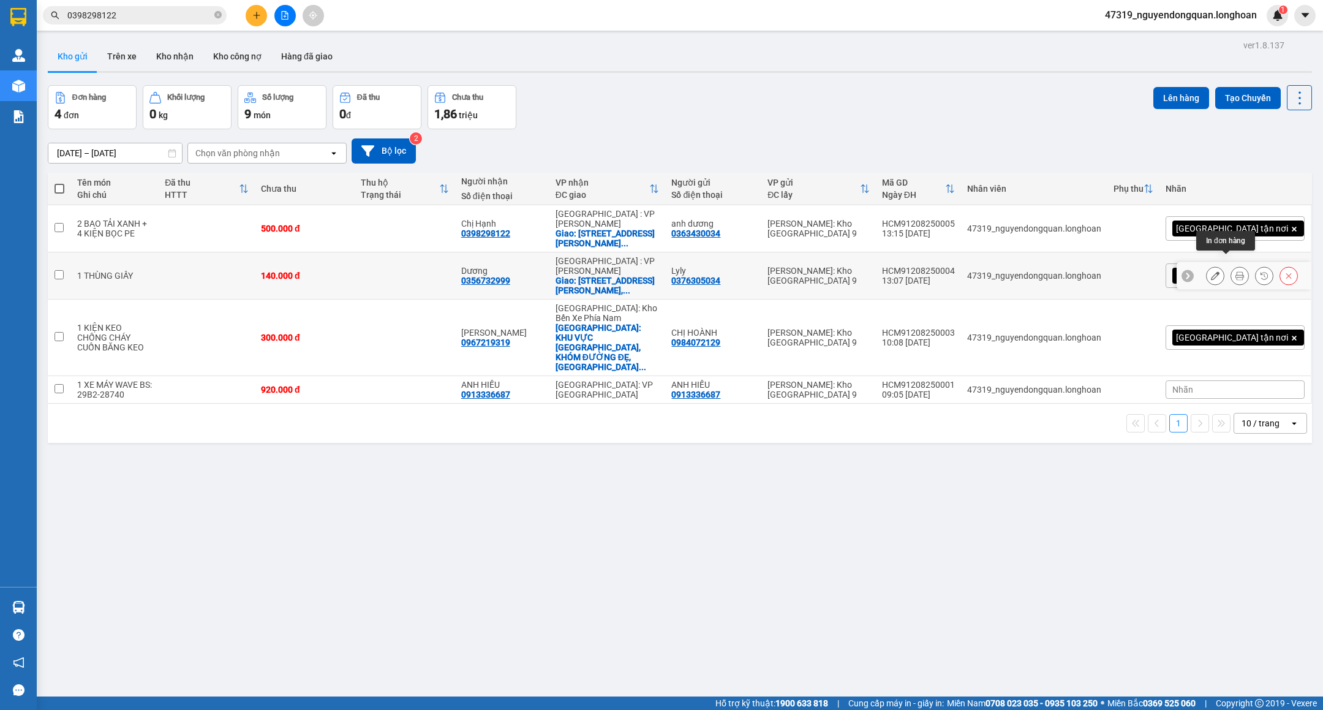
click at [1231, 265] on button at bounding box center [1239, 275] width 17 height 21
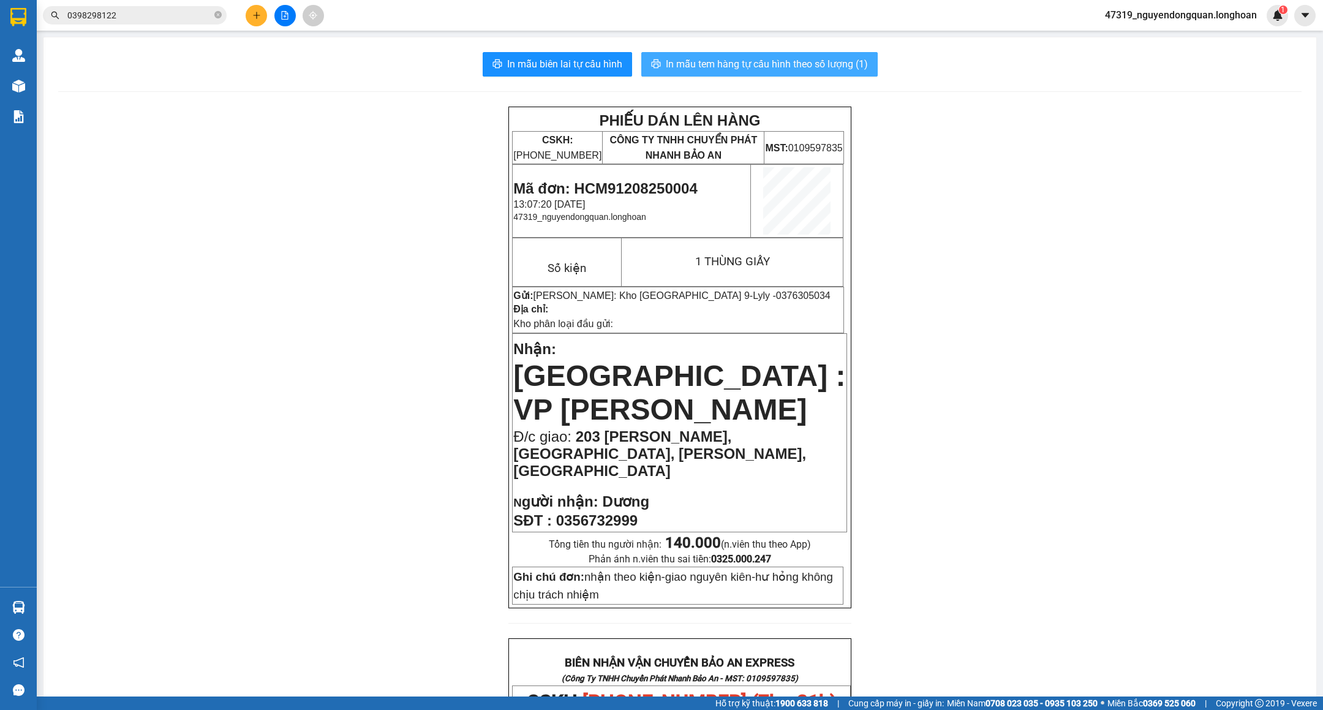
click at [810, 74] on button "In mẫu tem hàng tự cấu hình theo số lượng (1)" at bounding box center [759, 64] width 236 height 24
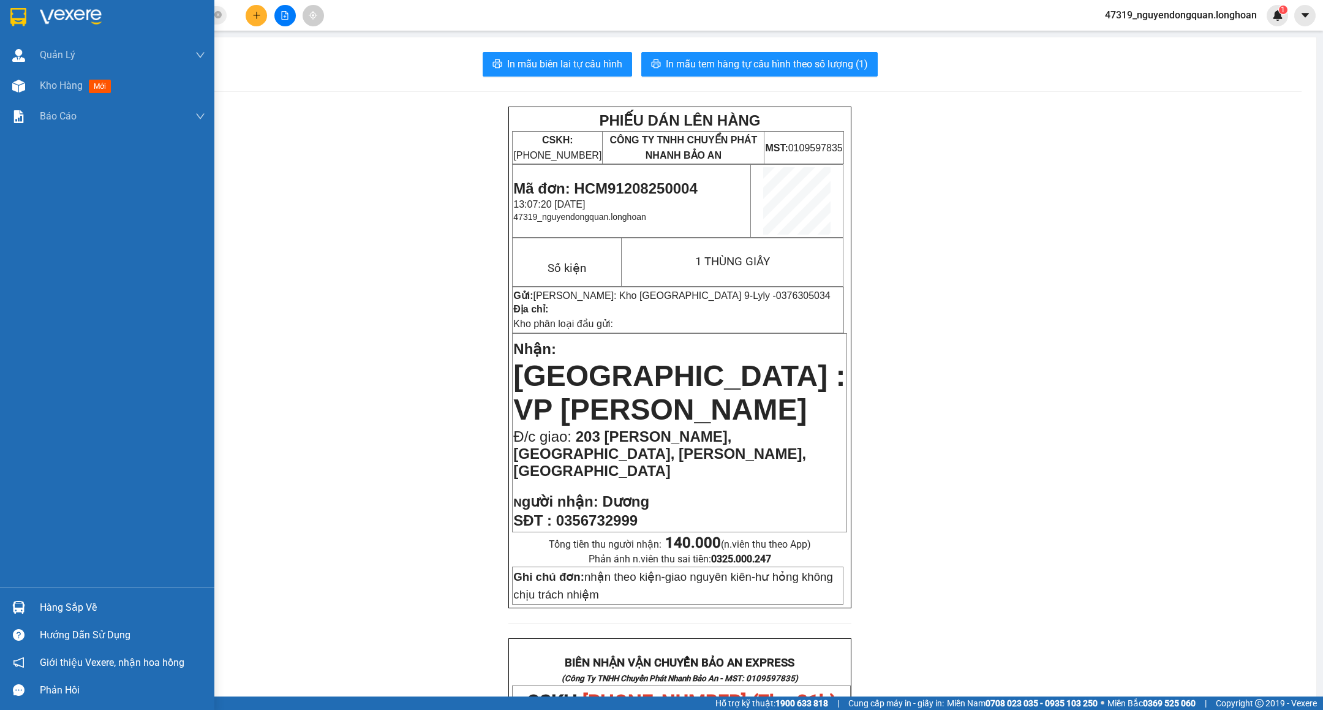
click at [13, 9] on img at bounding box center [18, 17] width 16 height 18
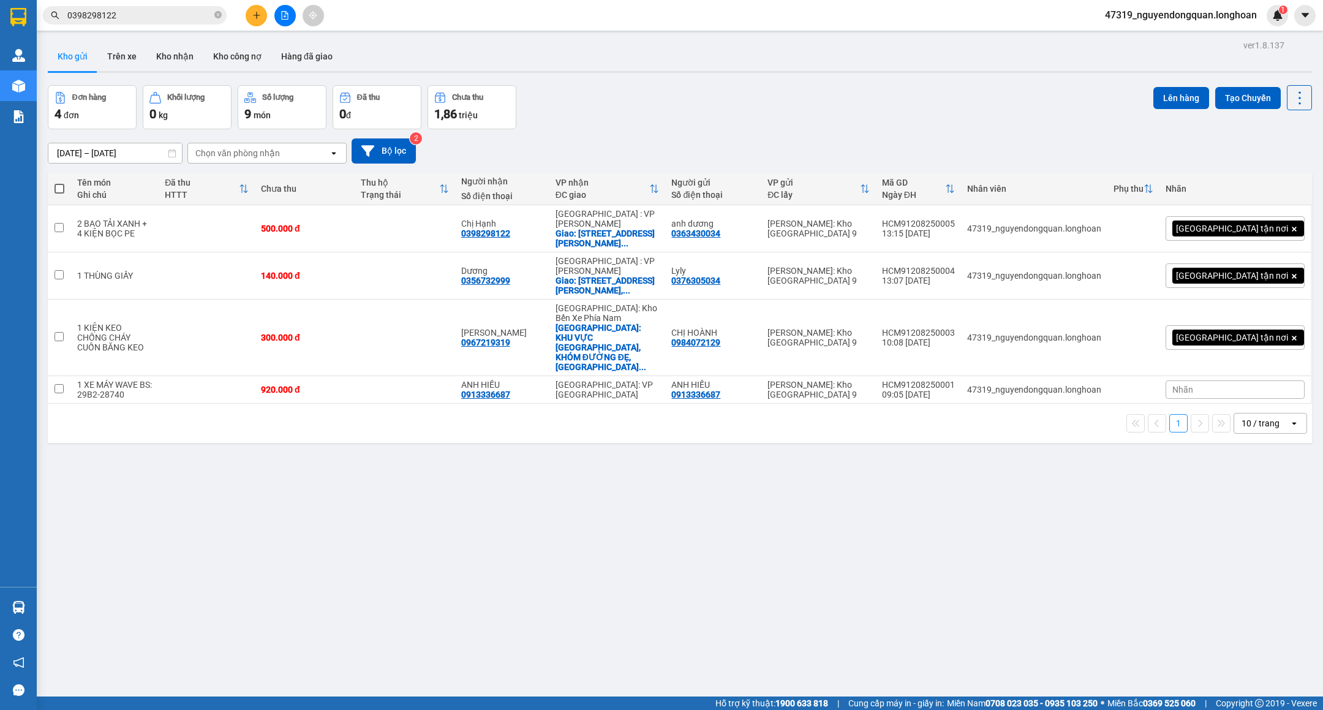
click at [1257, 417] on div "10 / trang" at bounding box center [1261, 423] width 38 height 12
click at [1272, 508] on span "100 / trang" at bounding box center [1251, 514] width 44 height 12
click at [1226, 99] on button "Tạo Chuyến" at bounding box center [1248, 98] width 66 height 22
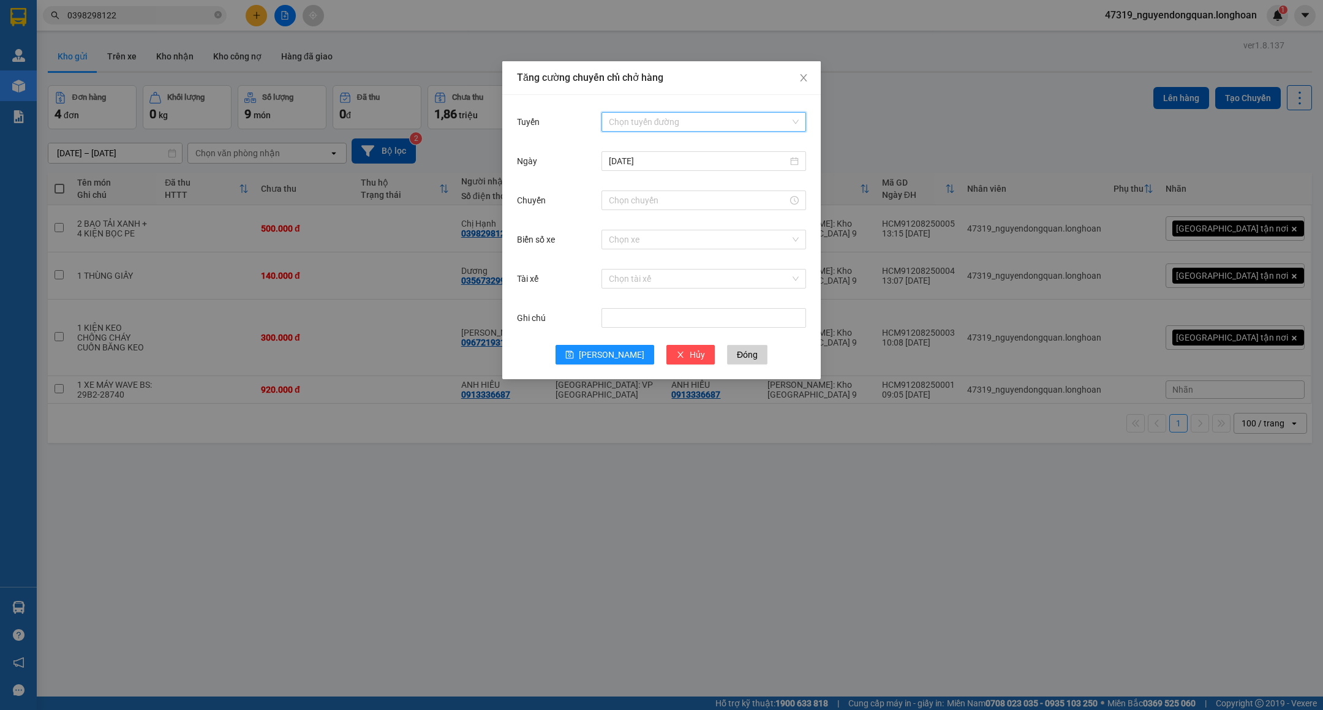
click at [704, 116] on input "Tuyến" at bounding box center [699, 122] width 181 height 18
click at [638, 609] on div "VP Thủ Đức - Kho HCM 1" at bounding box center [704, 615] width 190 height 13
click at [718, 204] on input "Chuyến" at bounding box center [698, 200] width 179 height 13
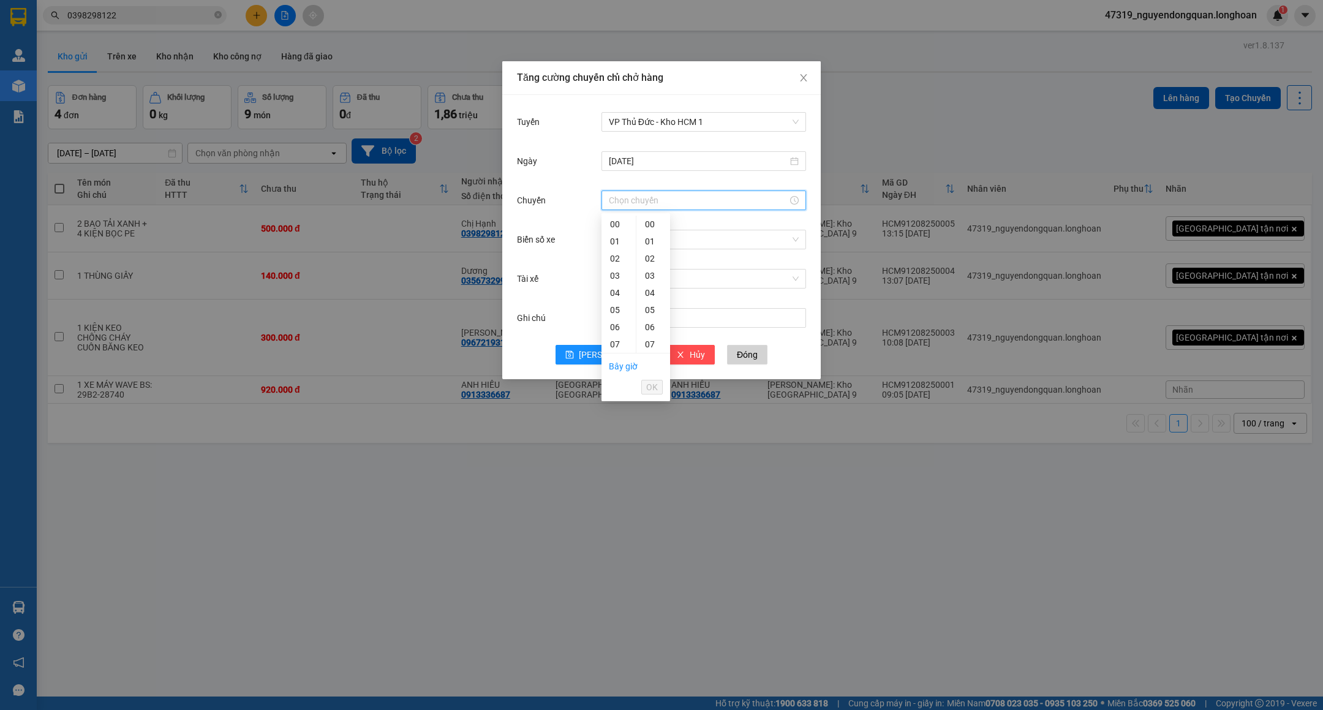
click at [618, 456] on div "14" at bounding box center [618, 464] width 34 height 17
type input "14:00"
click at [650, 221] on div "00" at bounding box center [653, 224] width 34 height 17
click at [653, 385] on span "OK" at bounding box center [652, 386] width 12 height 13
click at [695, 237] on input "Biển số xe" at bounding box center [699, 239] width 181 height 18
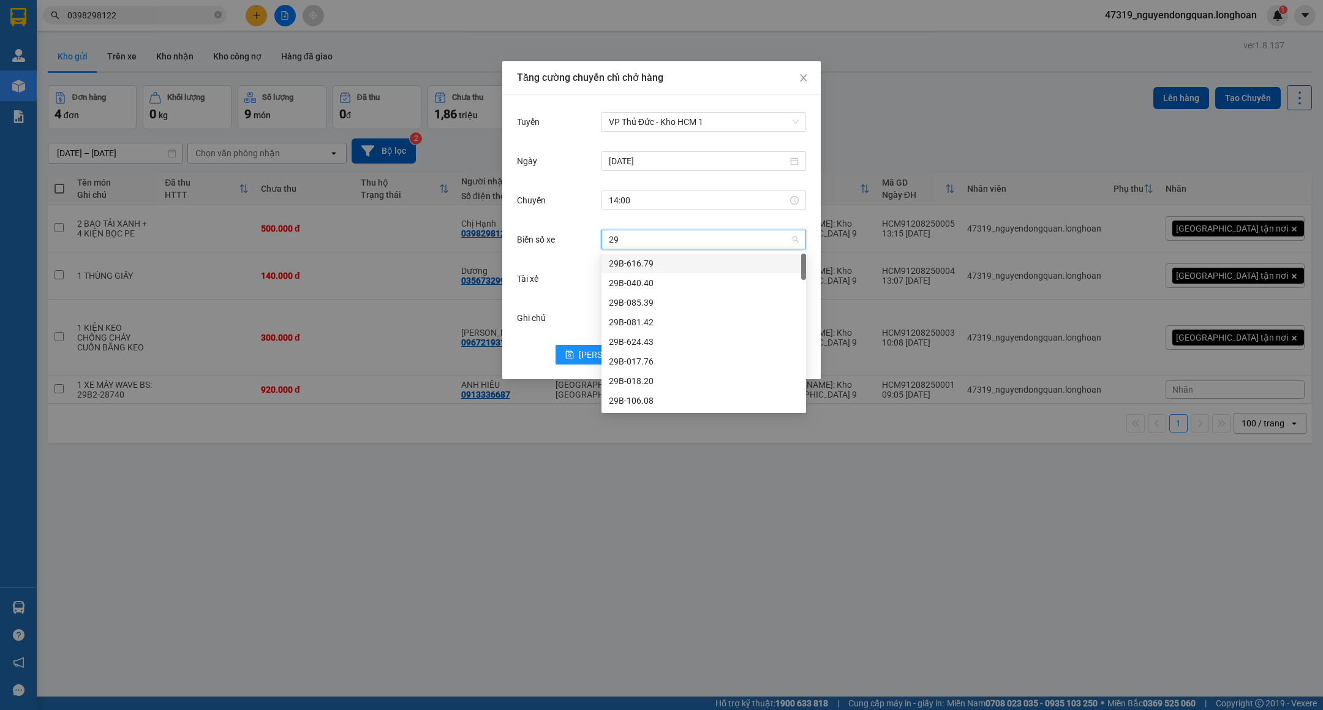
type input "29K"
click at [638, 320] on div "29K-040.68" at bounding box center [704, 321] width 190 height 13
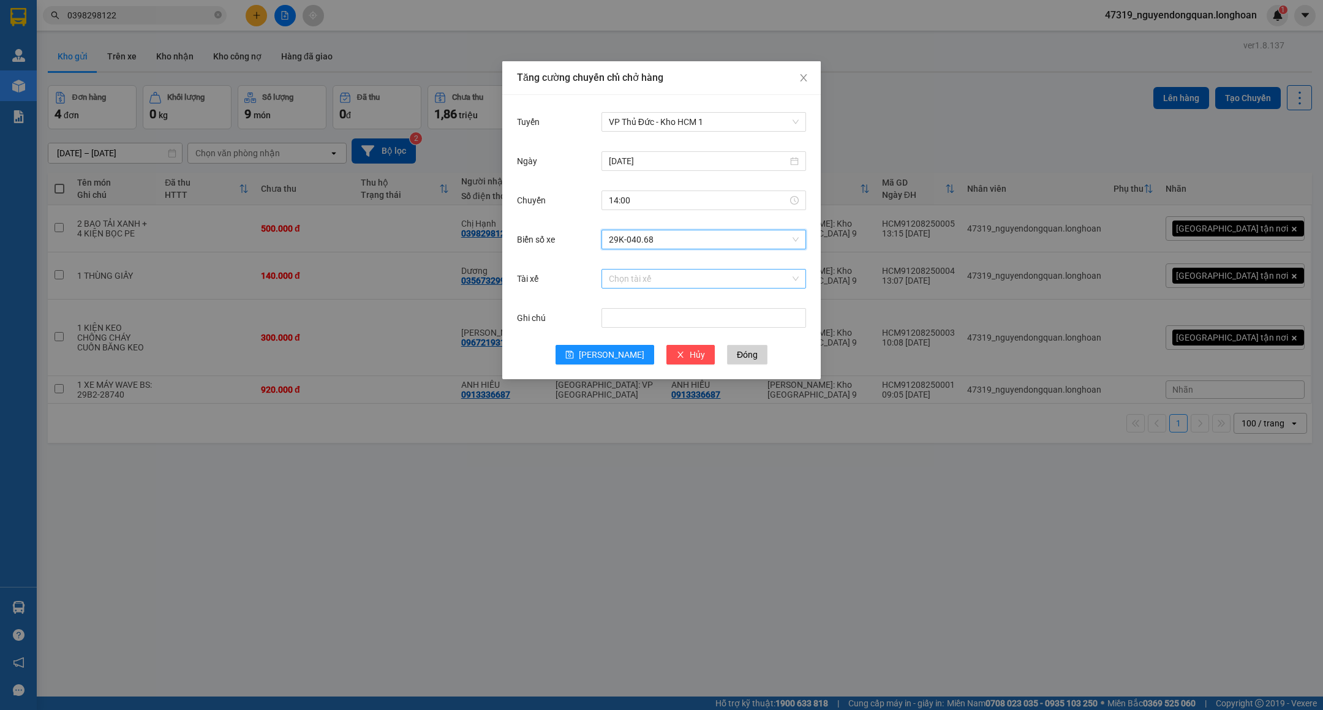
click at [664, 273] on input "Tài xế" at bounding box center [699, 278] width 181 height 18
type input "TÙNG"
click at [658, 317] on div "NGUYỄN THIỆN THANH TÙNG 0788000247" at bounding box center [704, 321] width 190 height 13
click at [574, 352] on icon "save" at bounding box center [569, 354] width 9 height 9
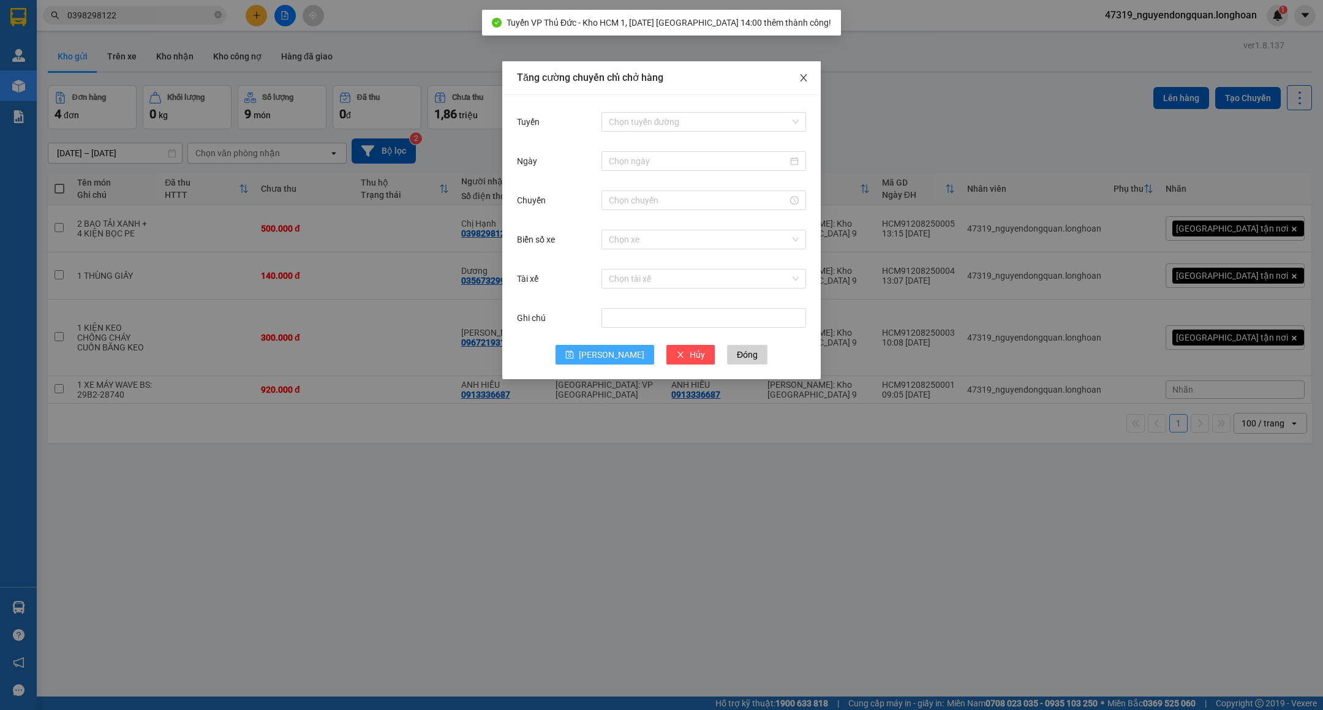
click at [799, 80] on icon "close" at bounding box center [804, 78] width 10 height 10
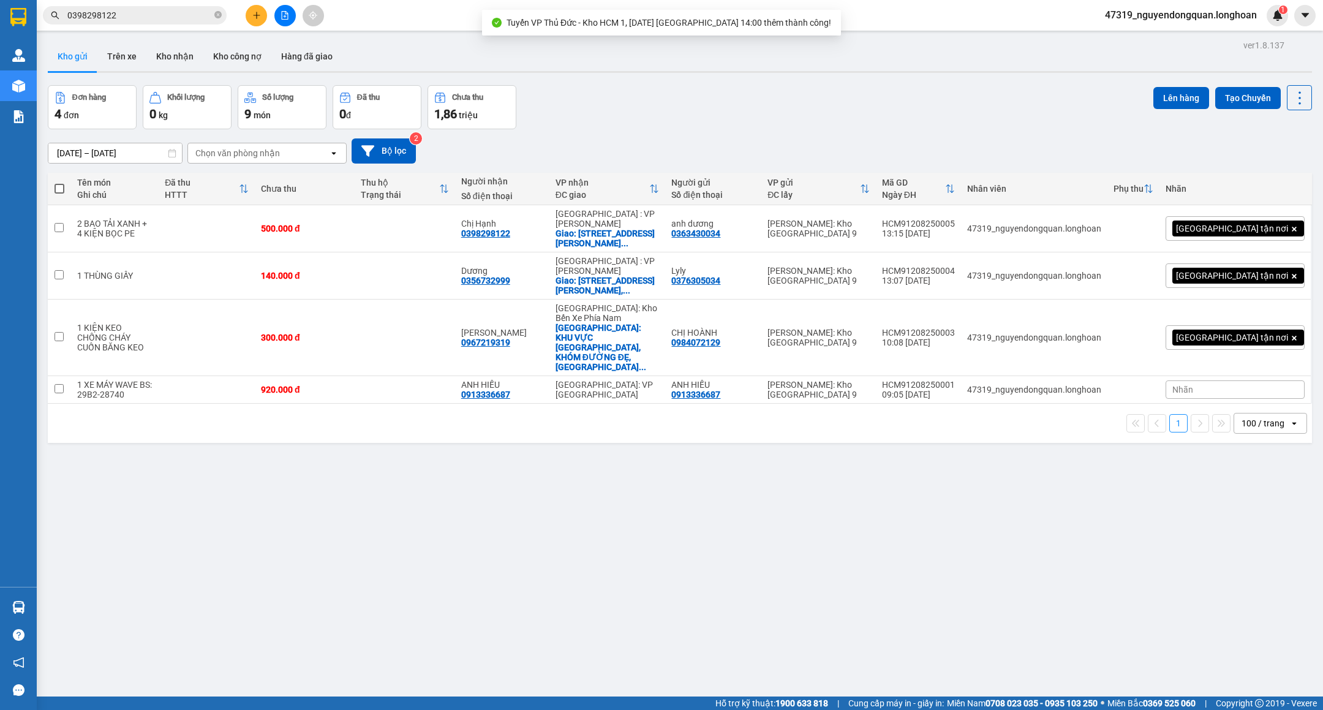
click at [57, 184] on span at bounding box center [60, 189] width 10 height 10
click at [59, 183] on input "checkbox" at bounding box center [59, 183] width 0 height 0
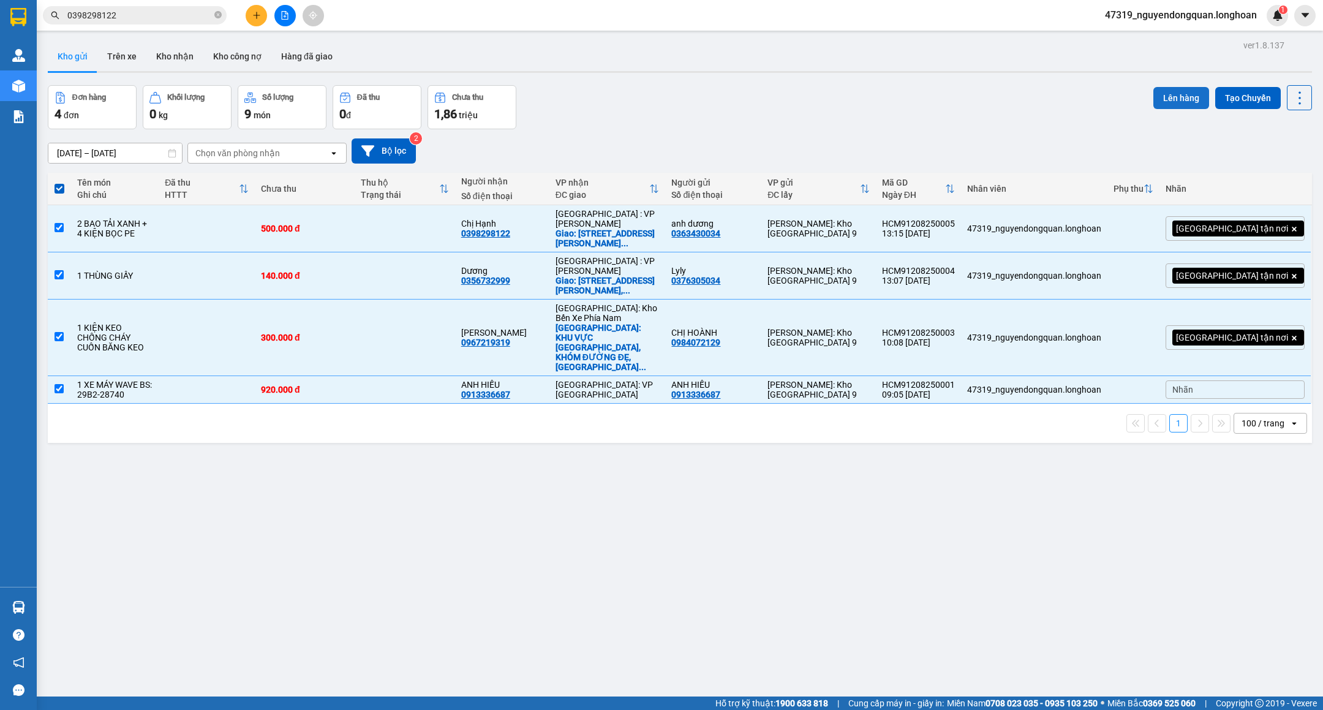
click at [1167, 94] on button "Lên hàng" at bounding box center [1181, 98] width 56 height 22
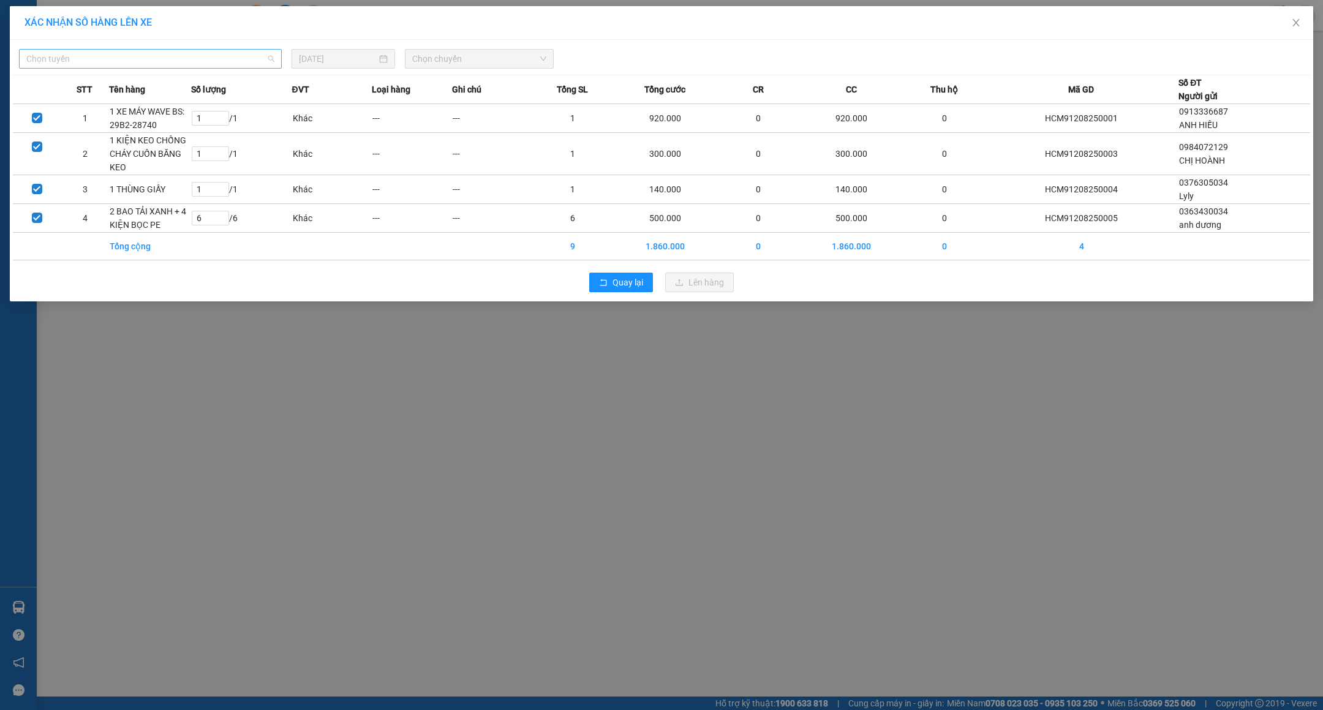
click at [217, 59] on span "Chọn tuyến" at bounding box center [150, 59] width 248 height 18
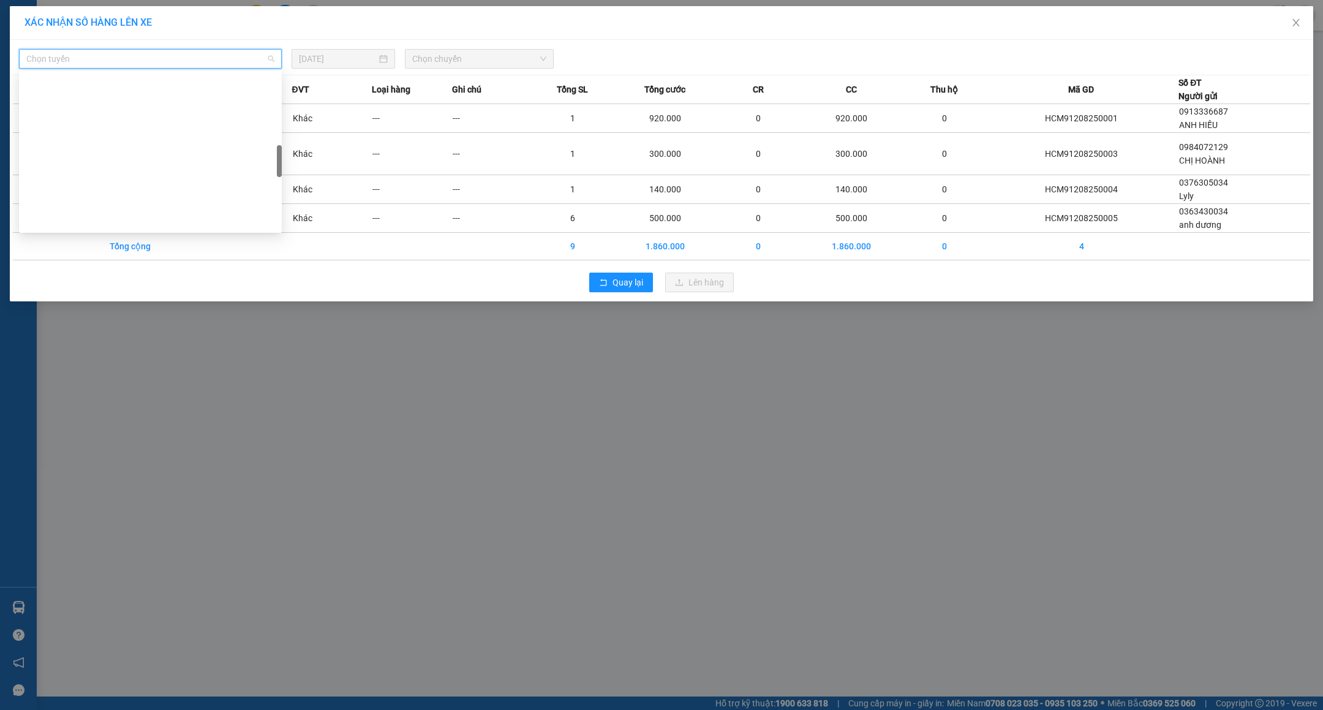
click at [112, 567] on div "VP Thủ Đức - Kho HCM 1" at bounding box center [150, 573] width 248 height 13
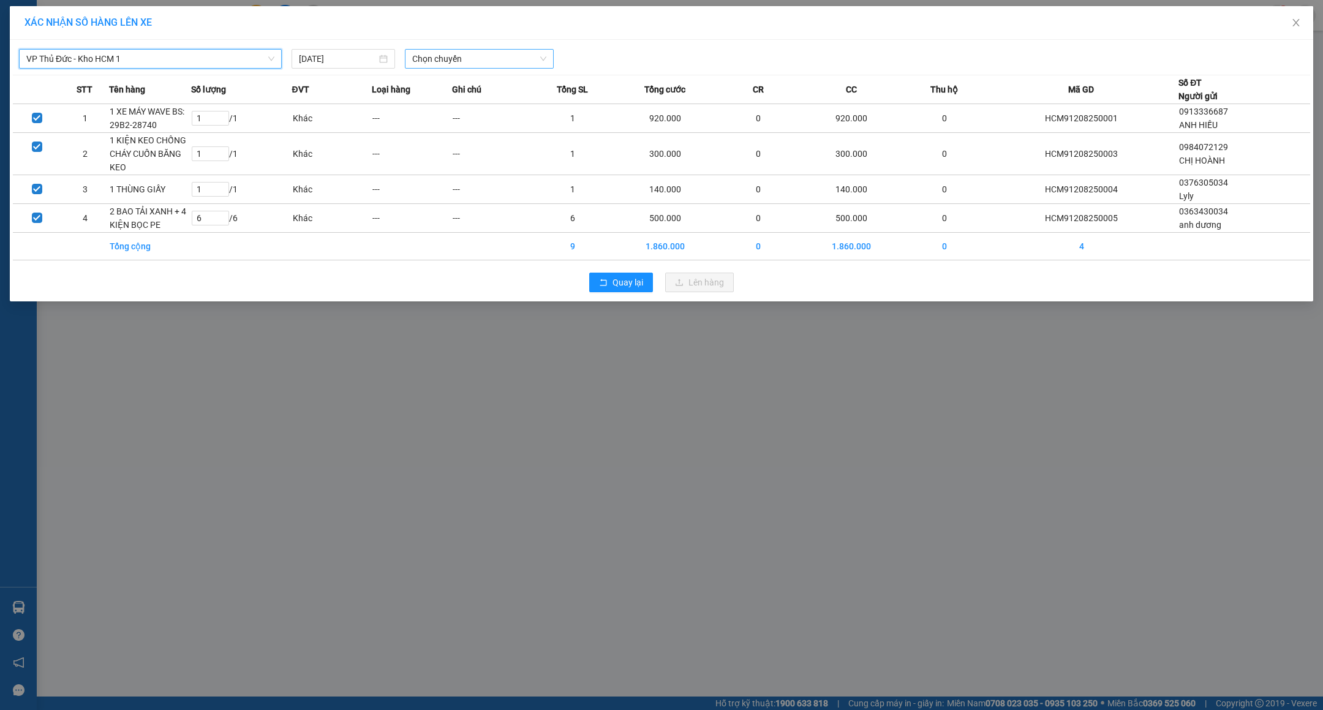
click at [447, 55] on span "Chọn chuyến" at bounding box center [479, 59] width 134 height 18
click at [480, 97] on div "14:00 (TC) - 29K-040.68" at bounding box center [460, 102] width 96 height 13
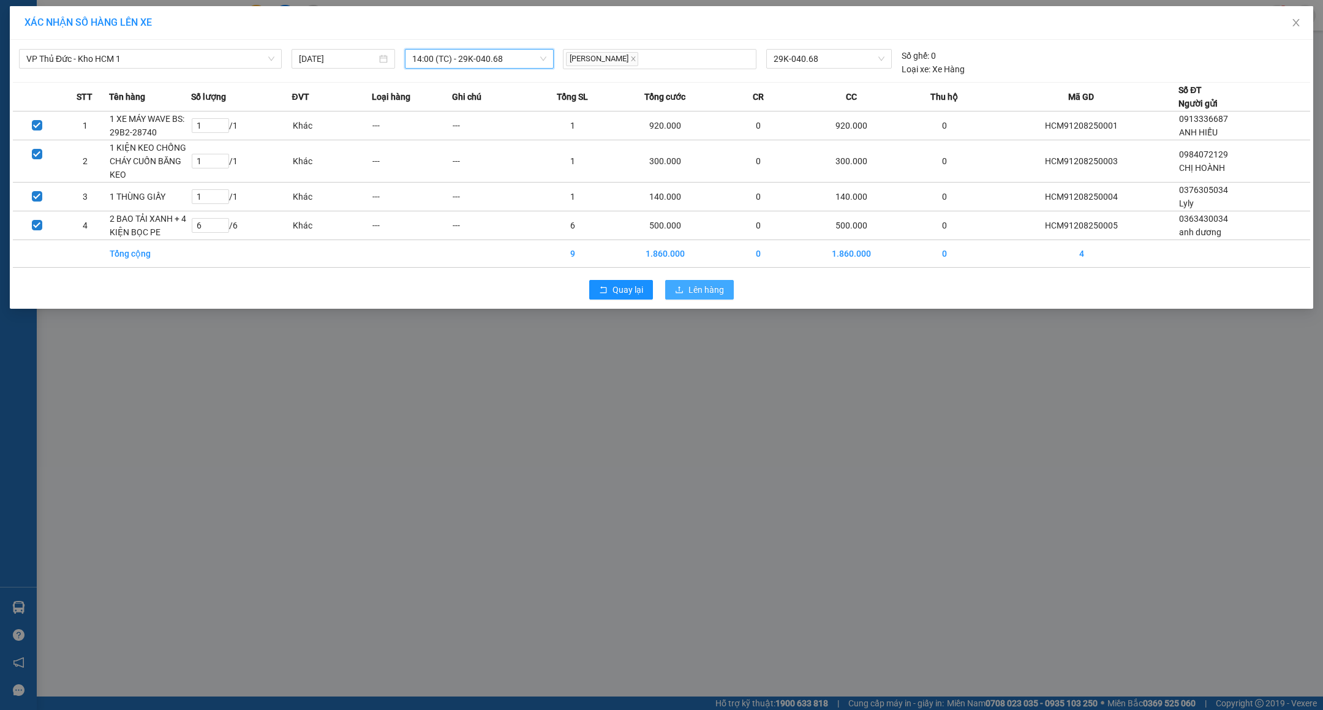
click at [688, 290] on button "Lên hàng" at bounding box center [699, 290] width 69 height 20
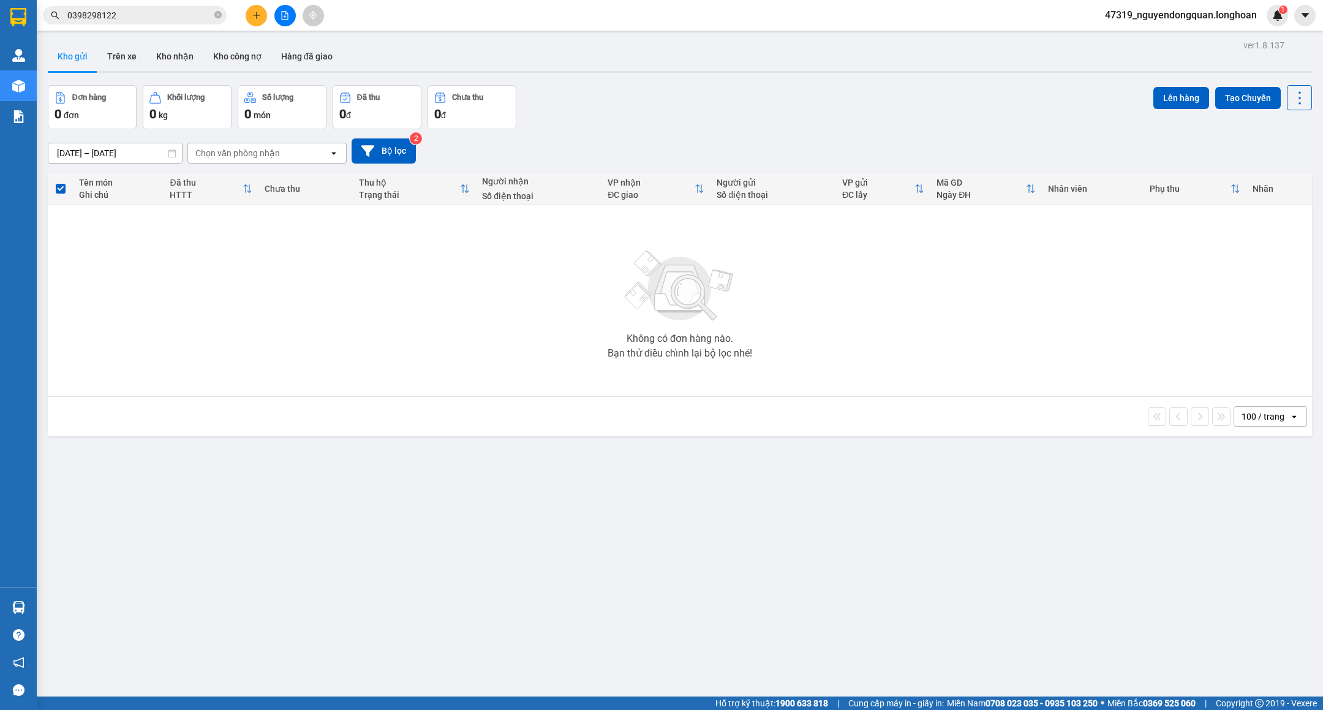
click at [147, 15] on input "0398298122" at bounding box center [139, 15] width 145 height 13
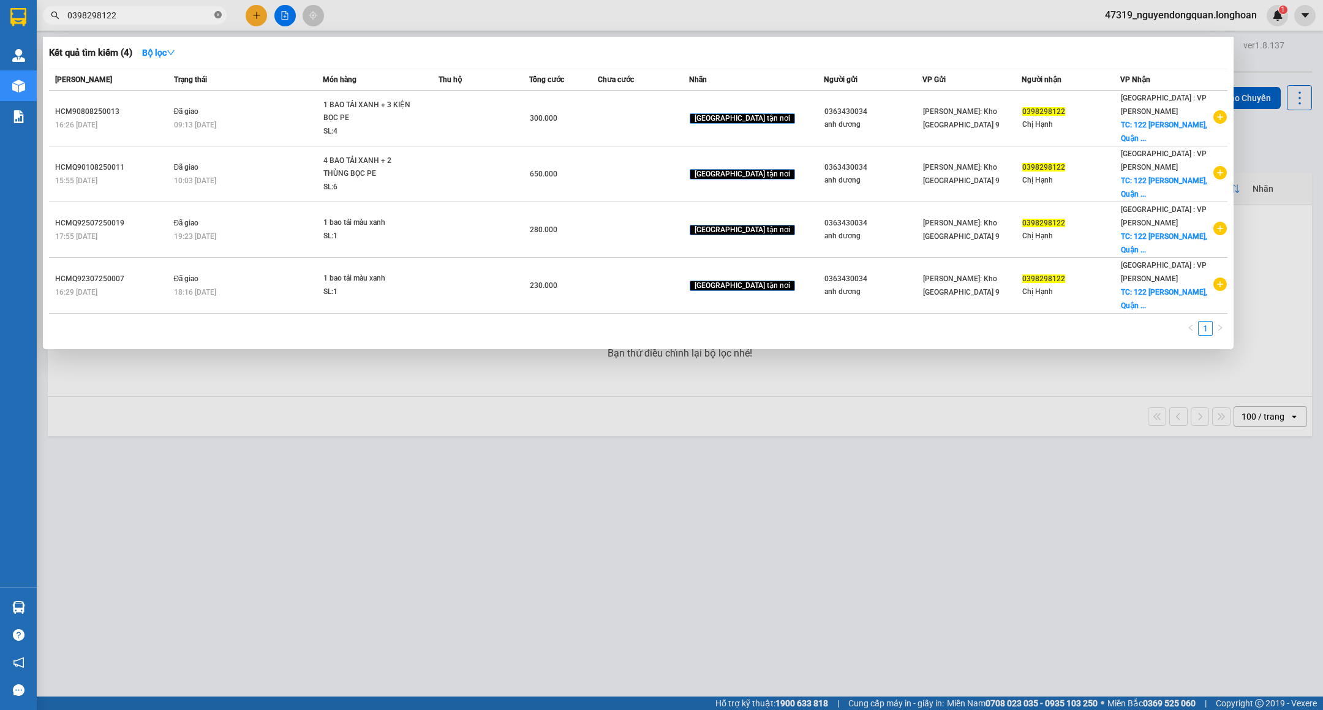
click at [217, 12] on icon "close-circle" at bounding box center [217, 14] width 7 height 7
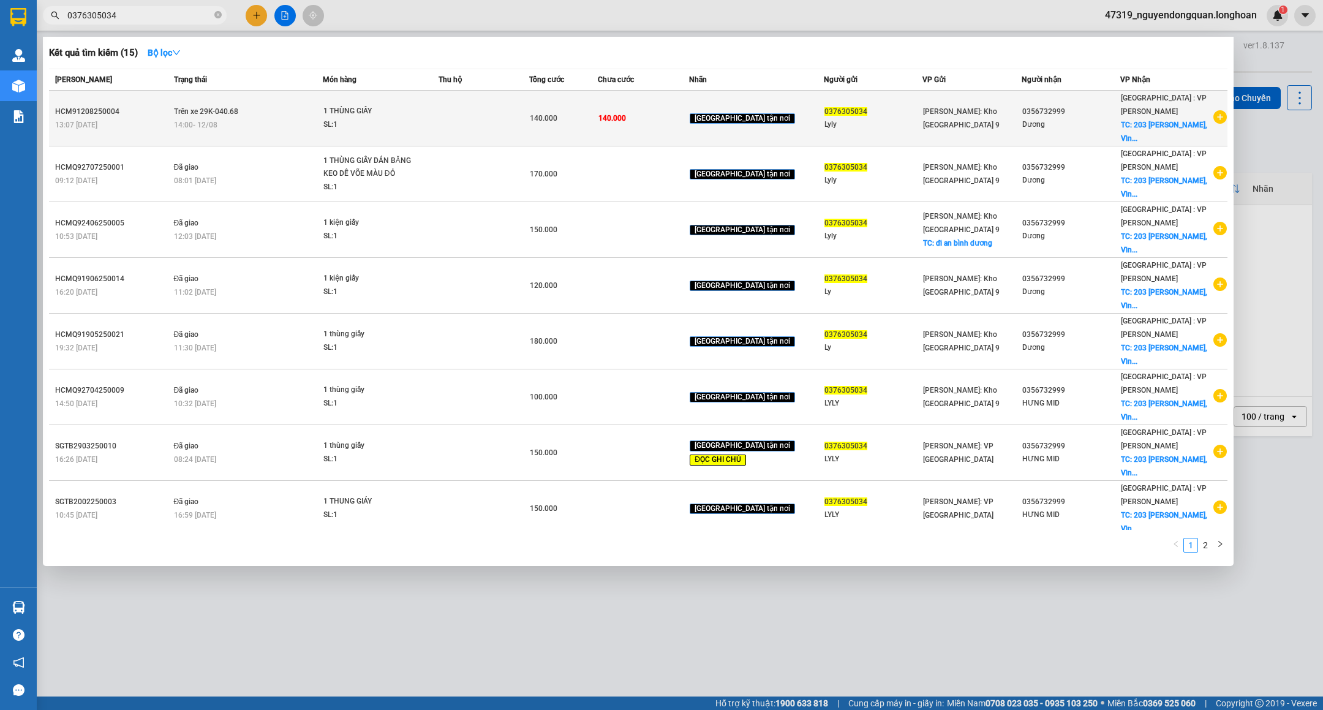
type input "0376305034"
click at [530, 119] on td at bounding box center [484, 119] width 91 height 56
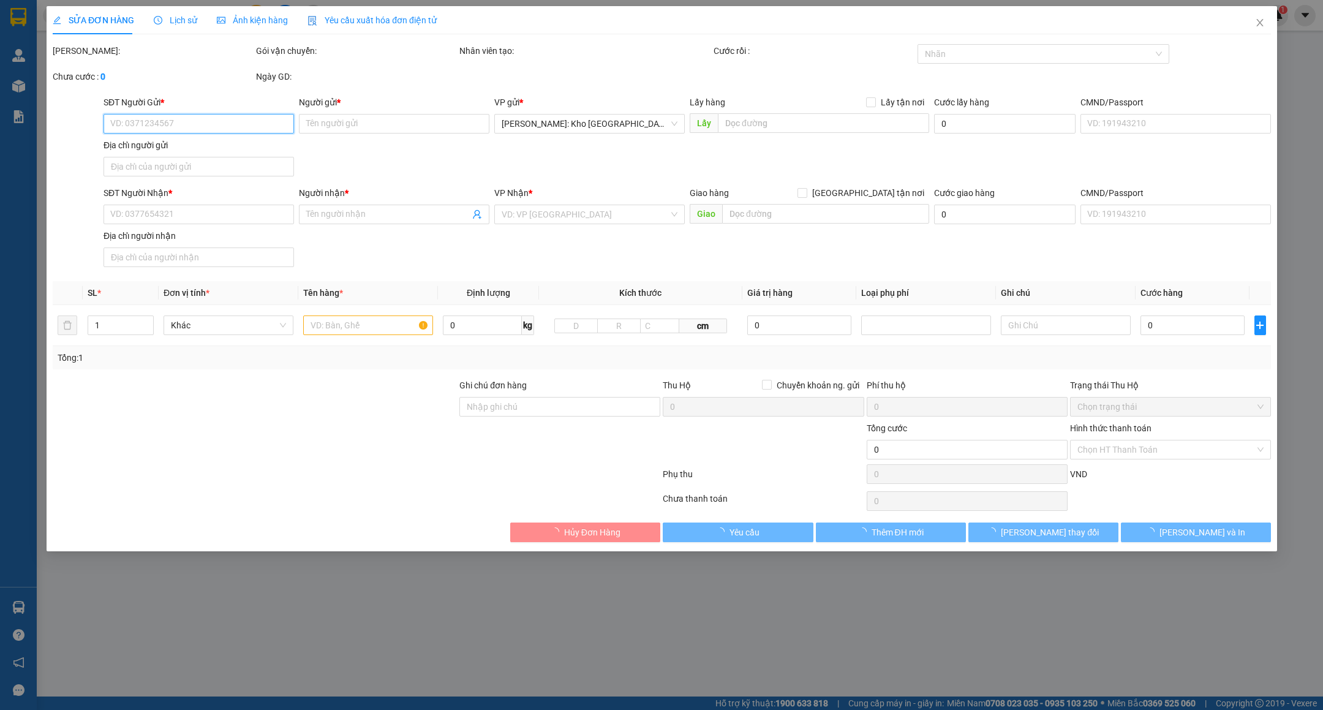
type input "0376305034"
type input "Lyly"
type input "0356732999"
type input "Dương"
checkbox input "true"
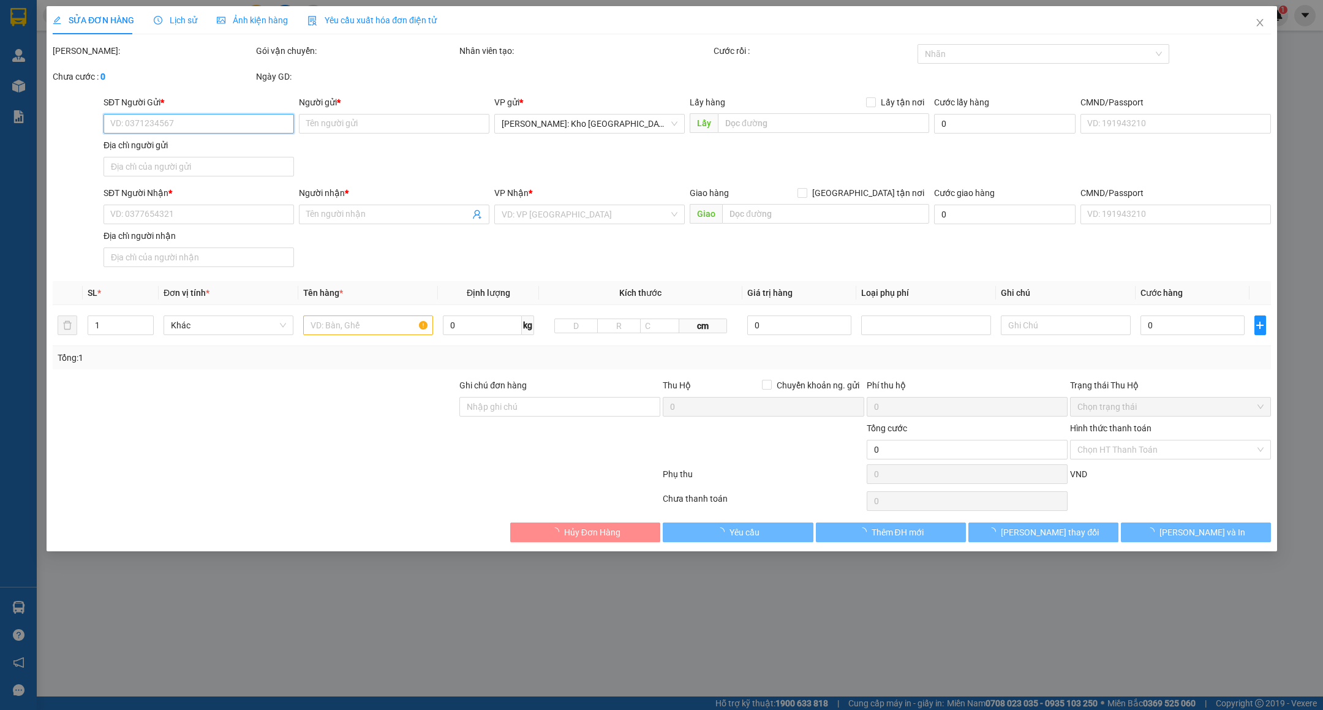
type input "203 Nguyễn Tri Phương, Vĩnh Trung, Thanh Khê, Đà Nẵng"
type input "nhận theo kiện-giao nguyên kiên-hư hỏng không chịu trách nhiệm"
type input "140.000"
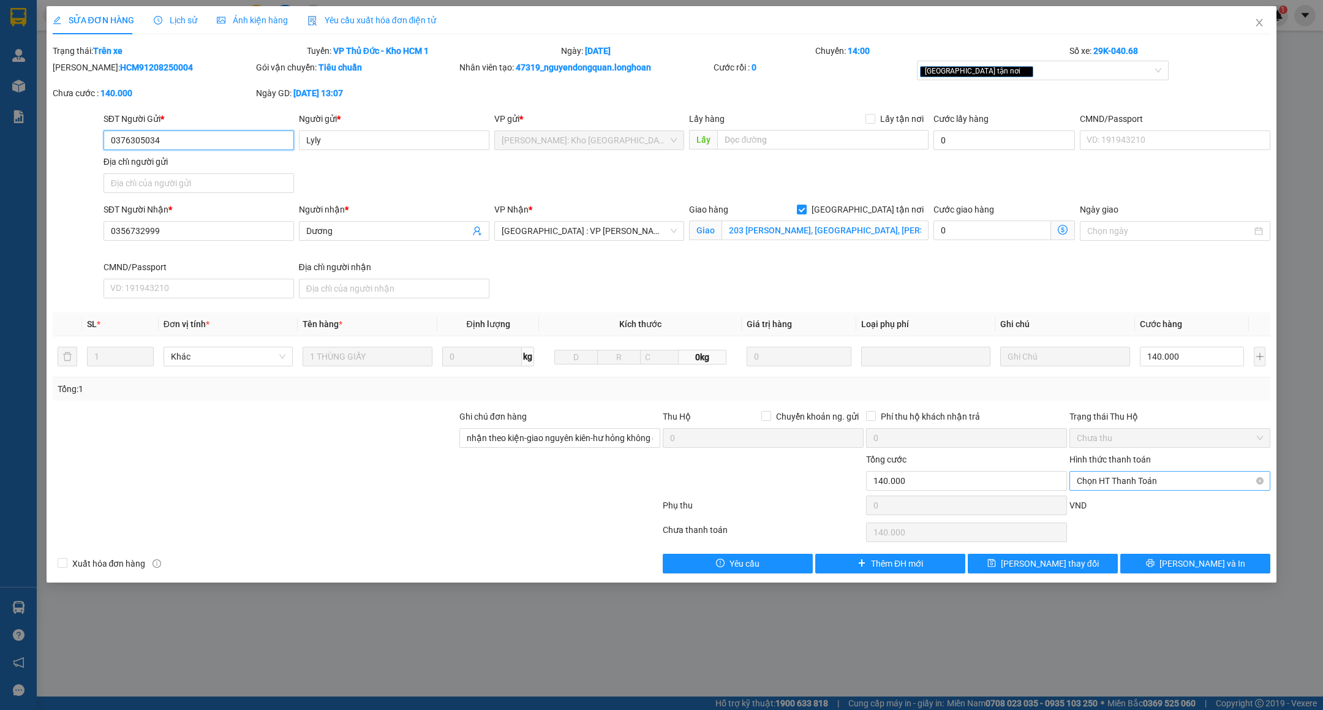
click at [1156, 484] on span "Chọn HT Thanh Toán" at bounding box center [1170, 481] width 186 height 18
click at [1162, 514] on div "Tại văn phòng" at bounding box center [1170, 508] width 186 height 13
click at [1186, 566] on span "Lưu và In" at bounding box center [1202, 563] width 86 height 13
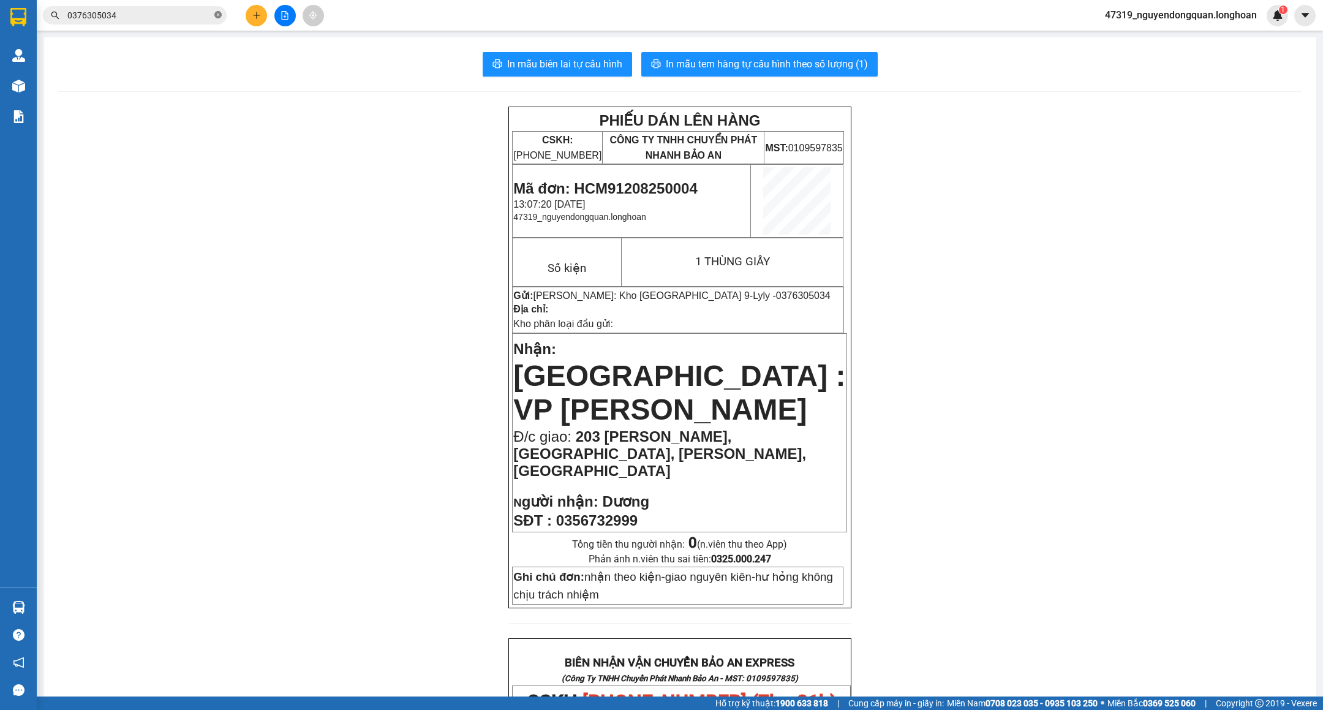
click at [221, 15] on icon "close-circle" at bounding box center [217, 14] width 7 height 7
paste input "DNTK0808250008"
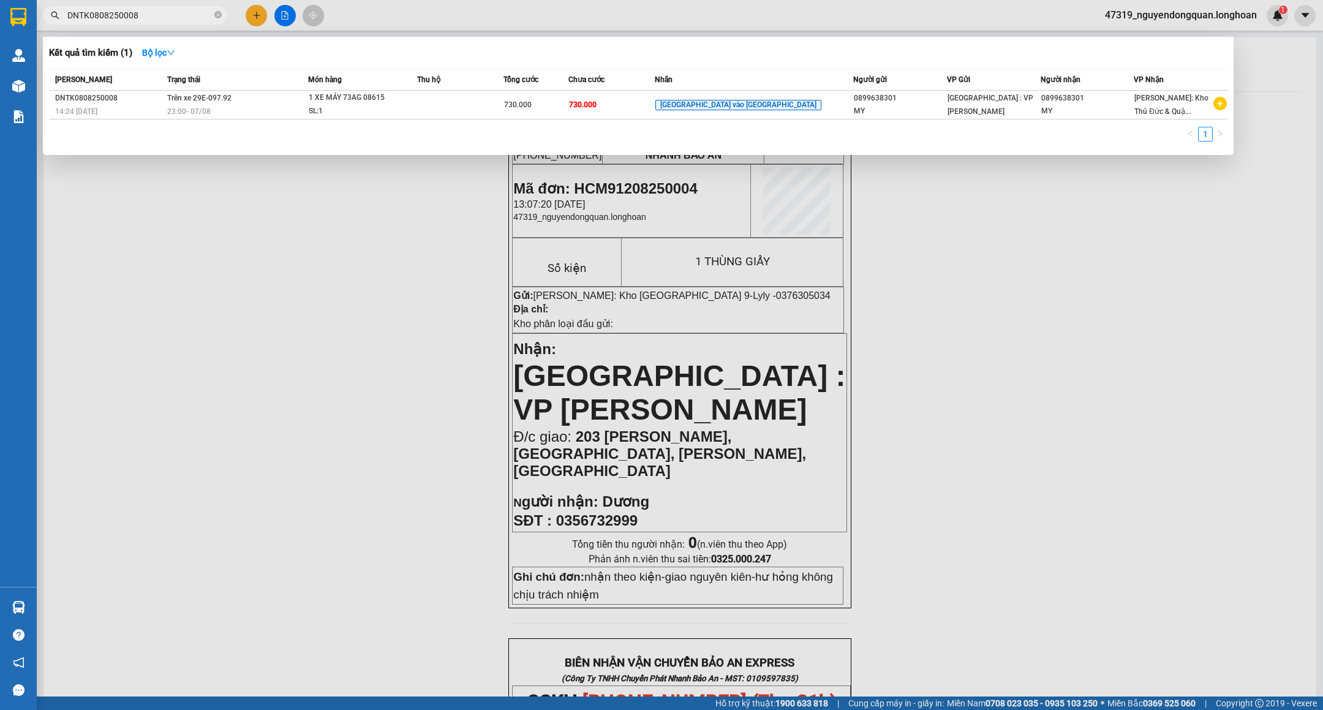
type input "DNTK0808250008"
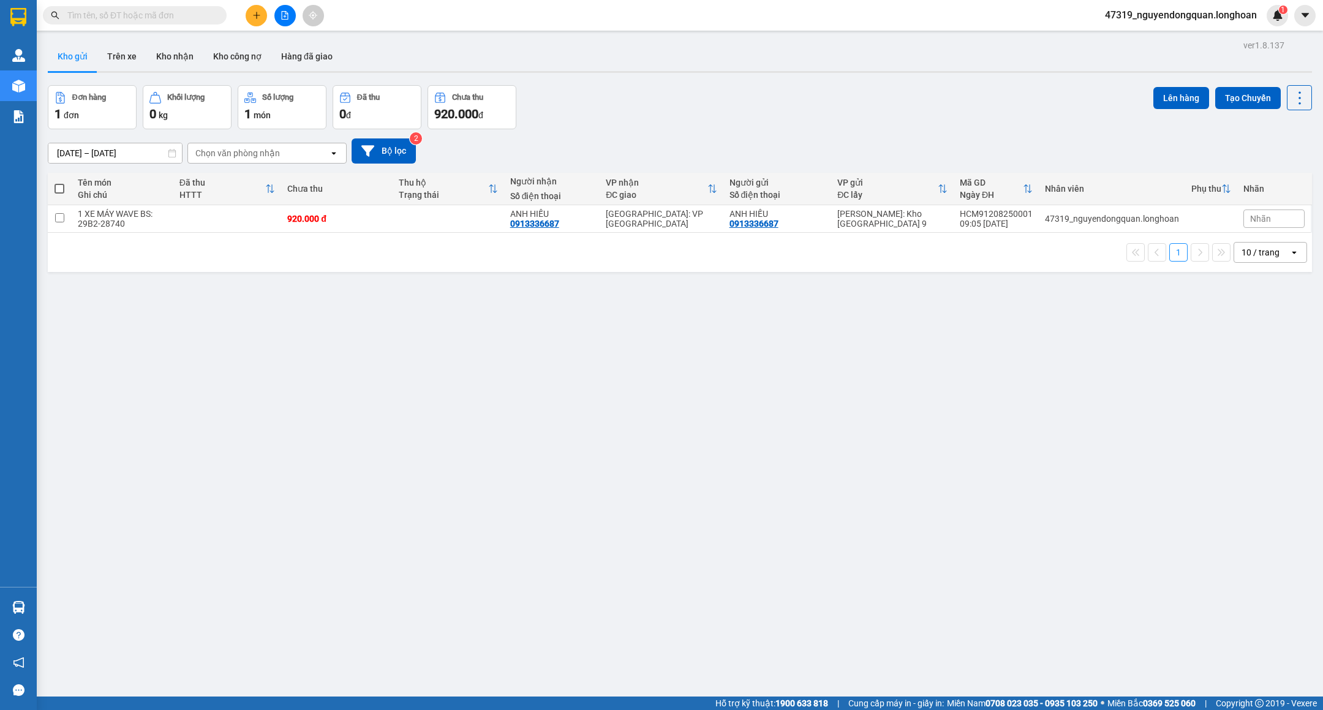
click at [165, 18] on input "text" at bounding box center [139, 15] width 145 height 13
paste input "0376305034"
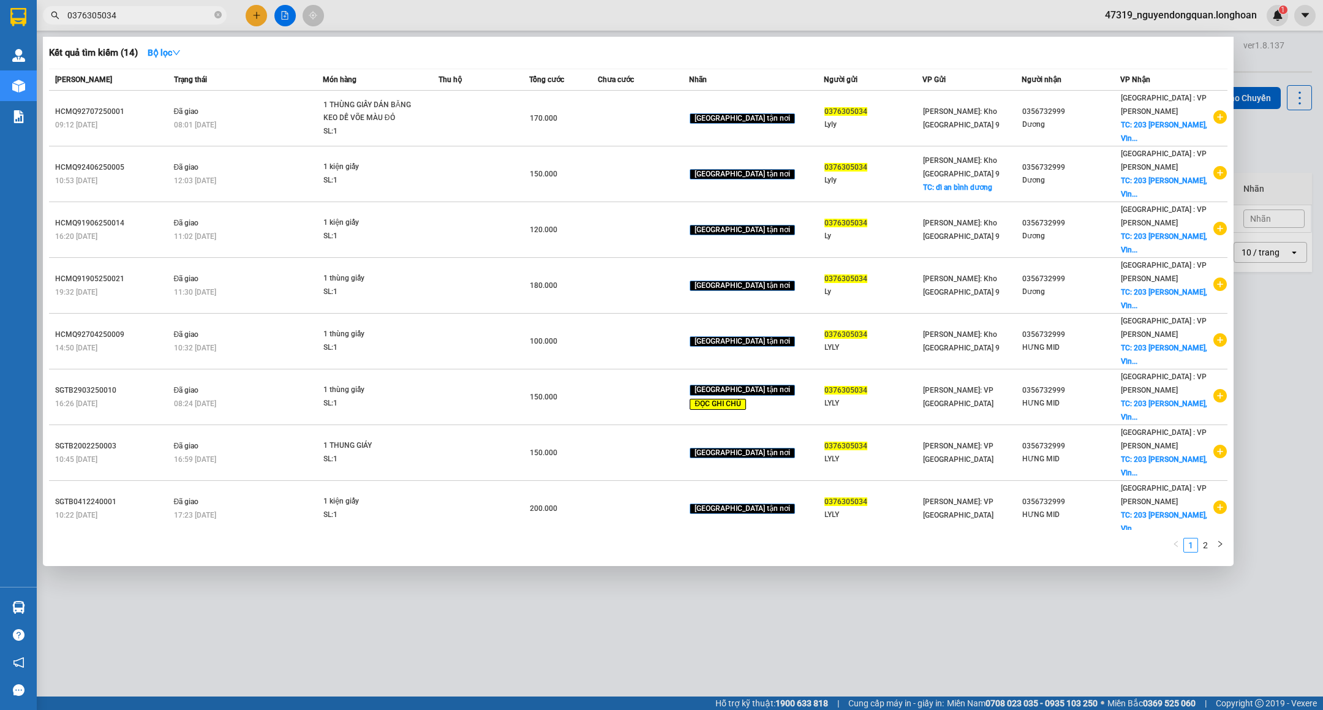
type input "0376305034"
